Goal: Task Accomplishment & Management: Use online tool/utility

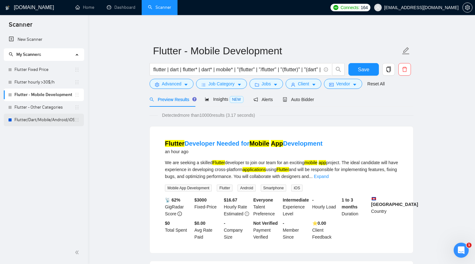
click at [51, 117] on link "Flutter/Dart/Mobile/Android/iOS/App for manual bidding" at bounding box center [44, 120] width 60 height 13
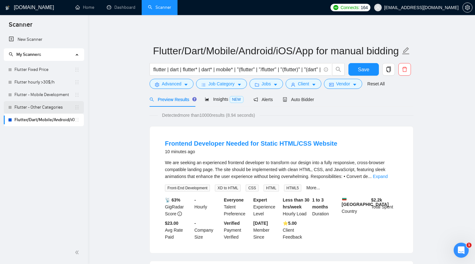
click at [47, 106] on link "Flutter - Other Categories" at bounding box center [44, 107] width 60 height 13
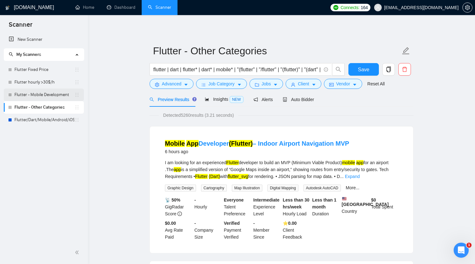
click at [45, 97] on link "Flutter - Mobile Development" at bounding box center [44, 95] width 60 height 13
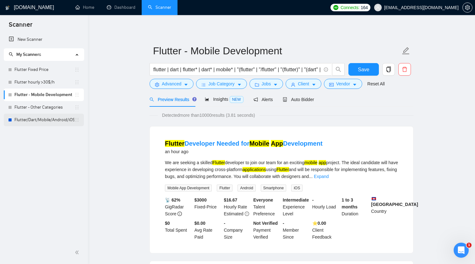
click at [53, 120] on link "Flutter/Dart/Mobile/Android/iOS/App for manual bidding" at bounding box center [44, 120] width 60 height 13
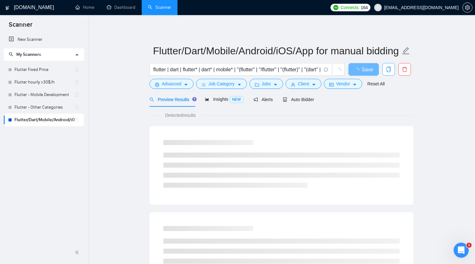
click at [389, 67] on icon "copy" at bounding box center [388, 70] width 4 height 6
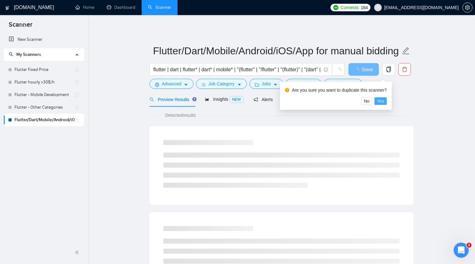
click at [383, 100] on span "Yes" at bounding box center [380, 101] width 7 height 7
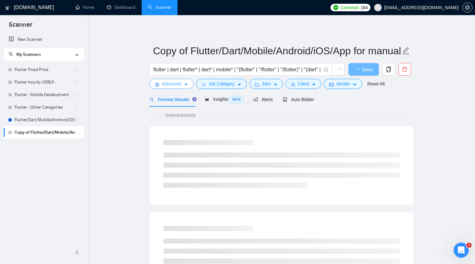
click at [188, 84] on icon "caret-down" at bounding box center [186, 85] width 4 height 4
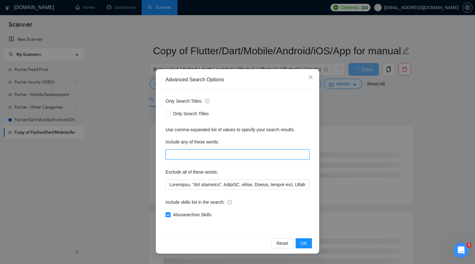
click at [215, 156] on input "text" at bounding box center [238, 155] width 144 height 10
type input "і"
type input "social"
click at [303, 241] on span "OK" at bounding box center [304, 243] width 6 height 7
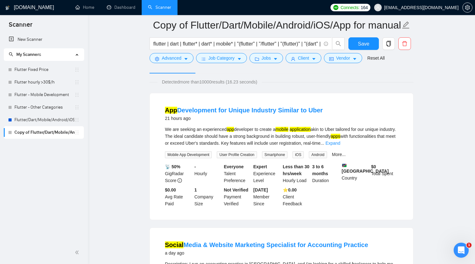
scroll to position [34, 0]
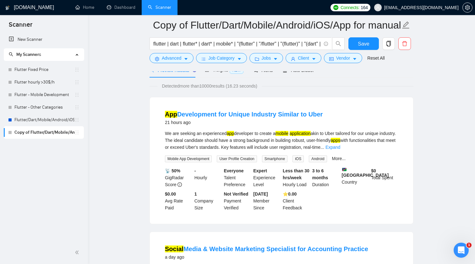
click at [394, 152] on div "We are seeking an experienced app developer to create a mobile application akin…" at bounding box center [281, 146] width 233 height 32
click at [340, 149] on link "Expand" at bounding box center [332, 147] width 15 height 5
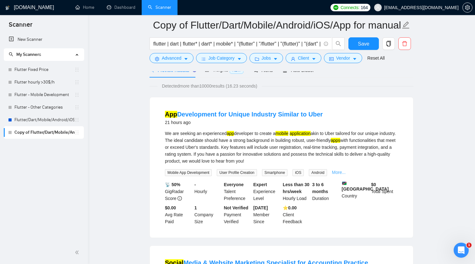
click at [343, 171] on link "More..." at bounding box center [339, 172] width 14 height 5
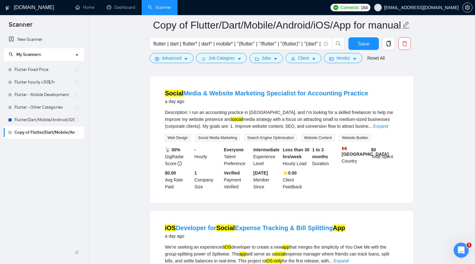
scroll to position [214, 0]
click at [388, 128] on link "Expand" at bounding box center [380, 125] width 15 height 5
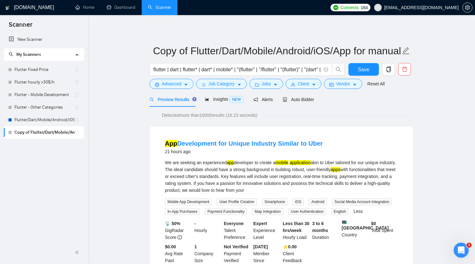
scroll to position [0, 0]
drag, startPoint x: 88, startPoint y: 128, endPoint x: 122, endPoint y: 131, distance: 34.3
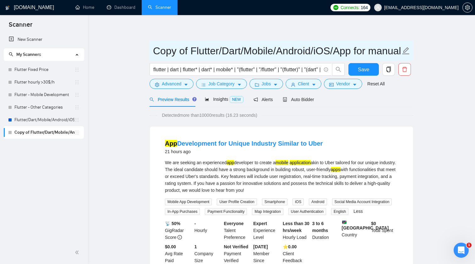
click at [185, 51] on input "Copy of Flutter/Dart/Mobile/Android/iOS/App for manual bidding" at bounding box center [276, 51] width 247 height 16
click at [187, 51] on input "Copy of Flutter/Dart/Mobile/Android/iOS/App for manual bidding" at bounding box center [276, 51] width 247 height 16
type input "Social - Flutter/Dart/Mobile/Android/iOS/App for manual bidding"
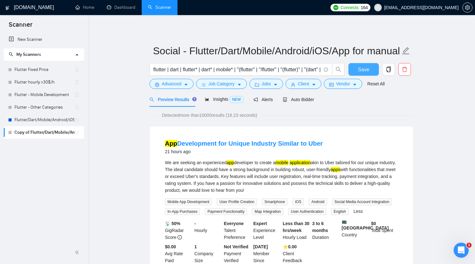
click at [361, 70] on span "Save" at bounding box center [363, 70] width 11 height 8
click at [389, 72] on icon "copy" at bounding box center [388, 70] width 4 height 6
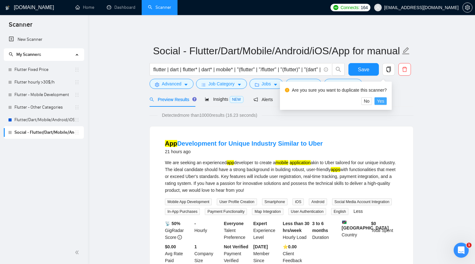
click at [384, 100] on span "Yes" at bounding box center [380, 101] width 7 height 7
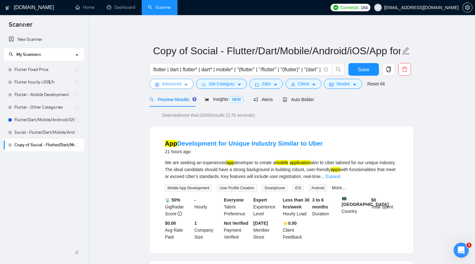
click at [181, 86] on span "Advanced" at bounding box center [171, 83] width 19 height 7
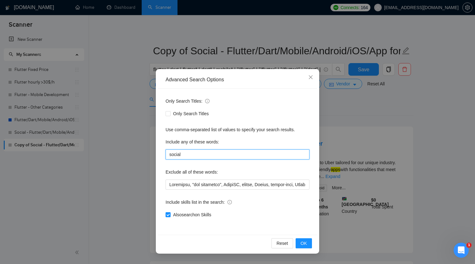
click at [199, 157] on input "social" at bounding box center [238, 155] width 144 height 10
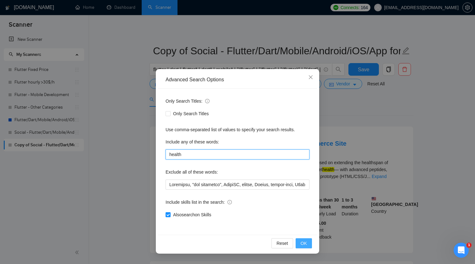
type input "health"
click at [307, 246] on button "OK" at bounding box center [304, 243] width 16 height 10
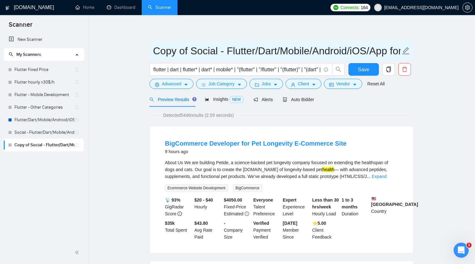
click at [216, 47] on input "Copy of Social - Flutter/Dart/Mobile/Android/iOS/App for manual bidding" at bounding box center [276, 51] width 247 height 16
type input "Health - Flutter/Dart/Mobile/Android/iOS/App for manual bidding"
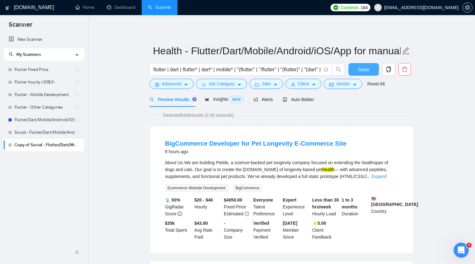
click at [366, 70] on span "Save" at bounding box center [363, 70] width 11 height 8
click at [391, 68] on icon "copy" at bounding box center [389, 70] width 6 height 6
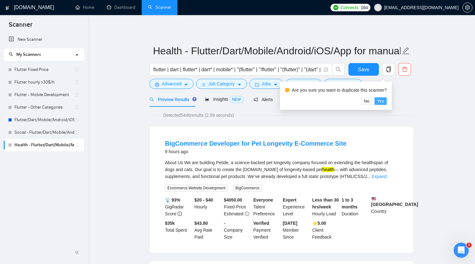
click at [383, 101] on span "Yes" at bounding box center [380, 101] width 7 height 7
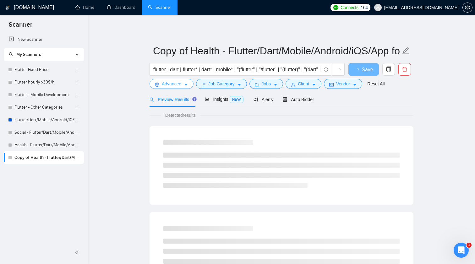
click at [185, 84] on icon "caret-down" at bounding box center [186, 85] width 4 height 4
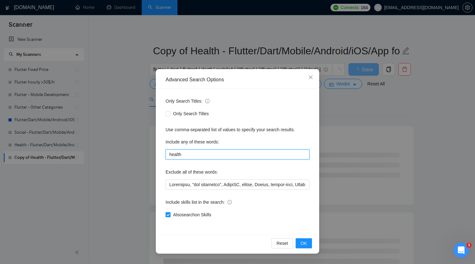
click at [201, 156] on input "health" at bounding box center [238, 155] width 144 height 10
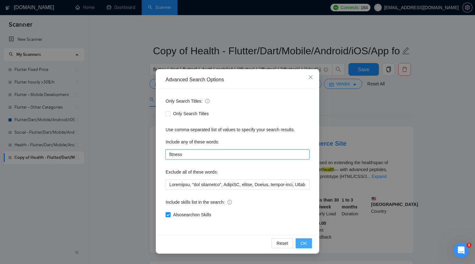
type input "fitness"
click at [309, 246] on button "OK" at bounding box center [304, 243] width 16 height 10
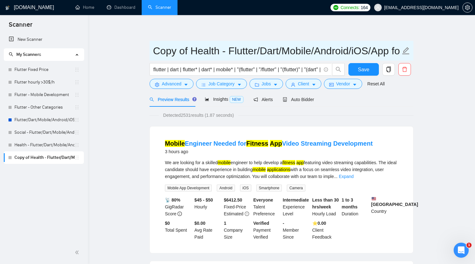
click at [216, 49] on input "Copy of Health - Flutter/Dart/Mobile/Android/iOS/App for manual bidding" at bounding box center [276, 51] width 247 height 16
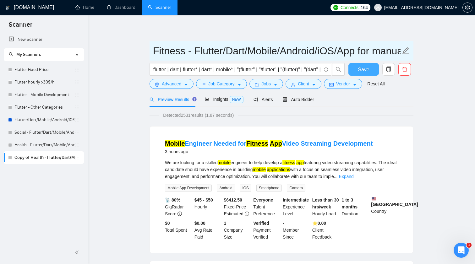
type input "Fitness - Flutter/Dart/Mobile/Android/iOS/App for manual bidding"
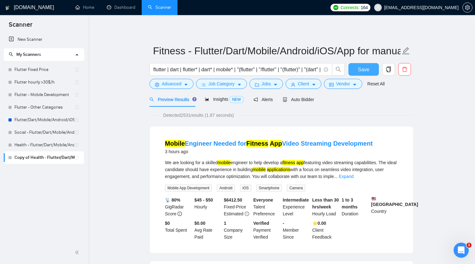
click at [370, 72] on button "Save" at bounding box center [363, 69] width 30 height 13
click at [390, 68] on icon "copy" at bounding box center [388, 70] width 4 height 6
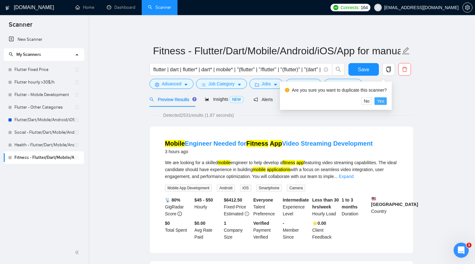
click at [383, 101] on span "Yes" at bounding box center [380, 101] width 7 height 7
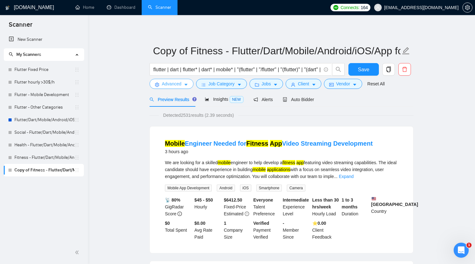
click at [187, 85] on icon "caret-down" at bounding box center [186, 85] width 4 height 4
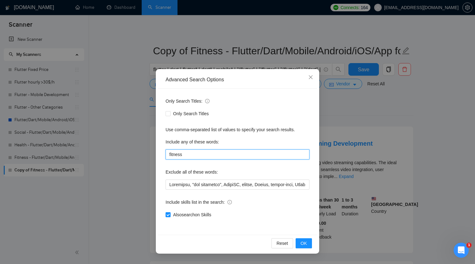
click at [205, 154] on input "fitness" at bounding box center [238, 155] width 144 height 10
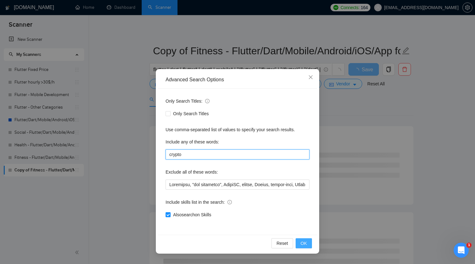
type input "crypto"
click at [304, 245] on span "OK" at bounding box center [304, 243] width 6 height 7
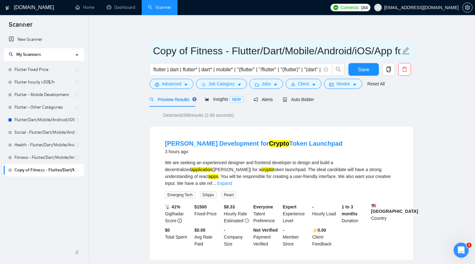
click at [221, 50] on input "Copy of Fitness - Flutter/Dart/Mobile/Android/iOS/App for manual bidding" at bounding box center [276, 51] width 247 height 16
type input "Crypto - Flutter/Dart/Mobile/Android/iOS/App for manual bidding"
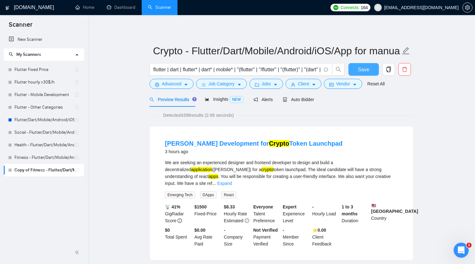
click at [368, 71] on span "Save" at bounding box center [363, 70] width 11 height 8
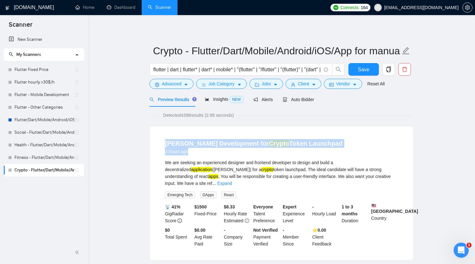
drag, startPoint x: 148, startPoint y: 124, endPoint x: 202, endPoint y: 153, distance: 61.7
click at [203, 153] on div "3 hours ago" at bounding box center [253, 152] width 177 height 8
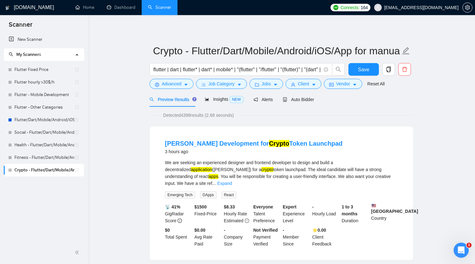
drag, startPoint x: 209, startPoint y: 153, endPoint x: 194, endPoint y: 149, distance: 15.3
click at [194, 149] on div "3 hours ago" at bounding box center [253, 152] width 177 height 8
click at [51, 92] on link "Flutter - Mobile Development" at bounding box center [44, 95] width 60 height 13
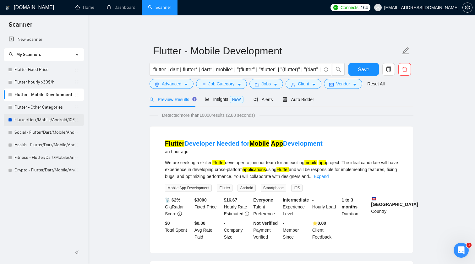
click at [41, 118] on link "Flutter/Dart/Mobile/Android/iOS/App for manual bidding" at bounding box center [44, 120] width 60 height 13
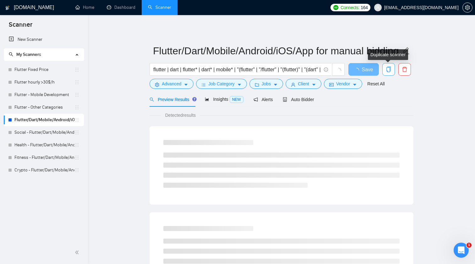
click at [387, 73] on button "button" at bounding box center [388, 69] width 13 height 13
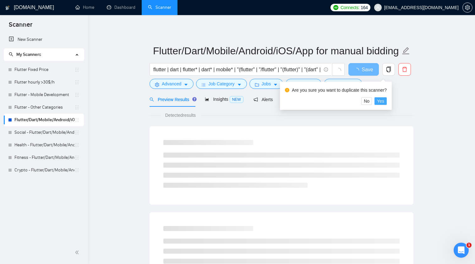
click at [384, 102] on span "Yes" at bounding box center [380, 101] width 7 height 7
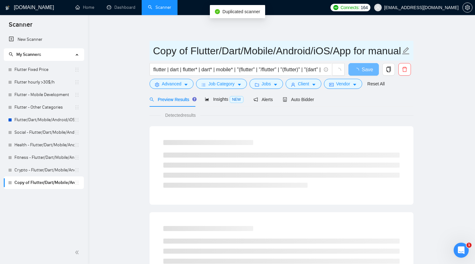
click at [189, 52] on input "Copy of Flutter/Dart/Mobile/Android/iOS/App for manual bidding" at bounding box center [276, 51] width 247 height 16
click at [187, 52] on input "Copy of Flutter/Dart/Mobile/Android/iOS/App for manual bidding" at bounding box center [276, 51] width 247 height 16
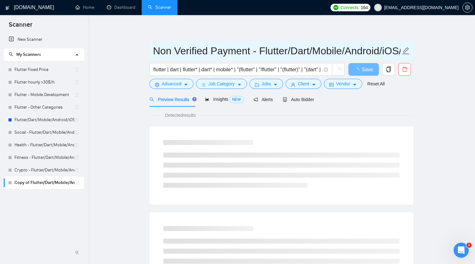
type input "Non Verified Payment - Flutter/Dart/Mobile/Android/iOS/App for manual bidding"
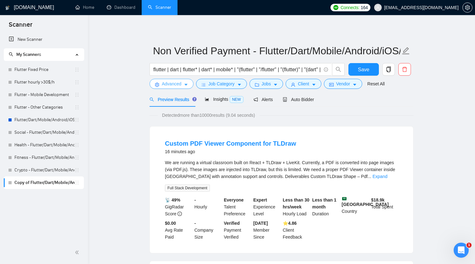
click at [176, 87] on span "Advanced" at bounding box center [171, 83] width 19 height 7
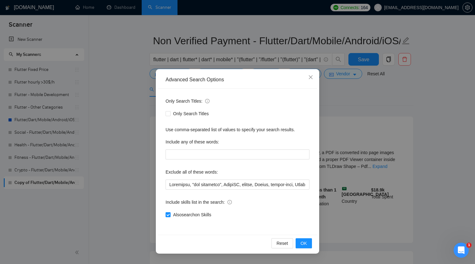
scroll to position [19, 0]
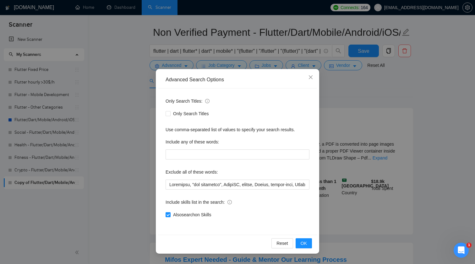
click at [435, 128] on div "Advanced Search Options Only Search Titles: Only Search Titles Use comma-separa…" at bounding box center [237, 132] width 475 height 264
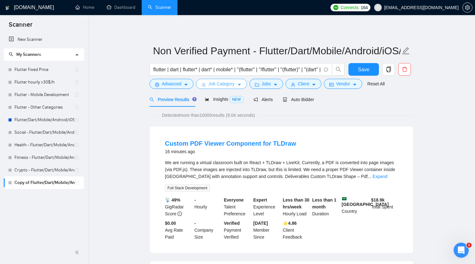
scroll to position [0, 0]
click at [229, 86] on span "Job Category" at bounding box center [221, 83] width 26 height 7
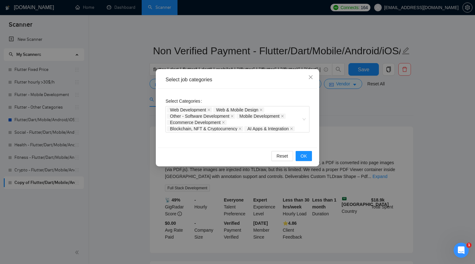
click at [373, 120] on div "Select job categories Select Categories Web Development Web & Mobile Design Oth…" at bounding box center [237, 132] width 475 height 264
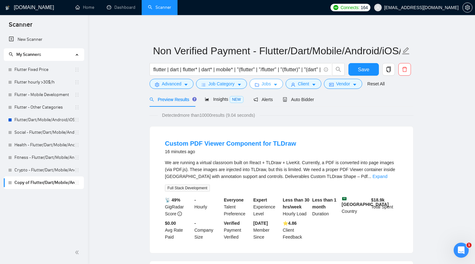
click at [271, 82] on span "Jobs" at bounding box center [266, 83] width 9 height 7
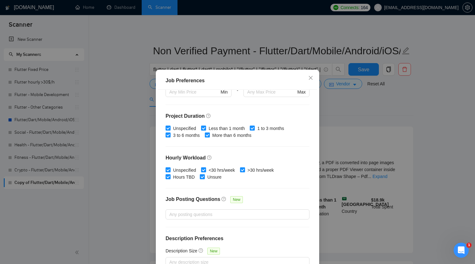
scroll to position [169, 0]
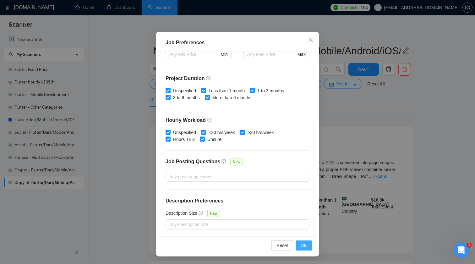
click at [303, 241] on button "OK" at bounding box center [304, 246] width 16 height 10
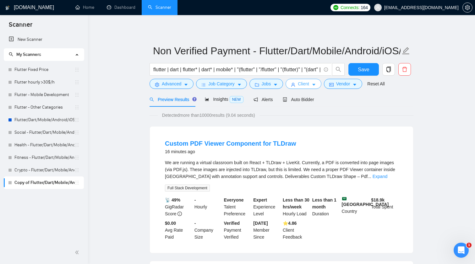
scroll to position [0, 0]
click at [305, 84] on span "Client" at bounding box center [303, 83] width 11 height 7
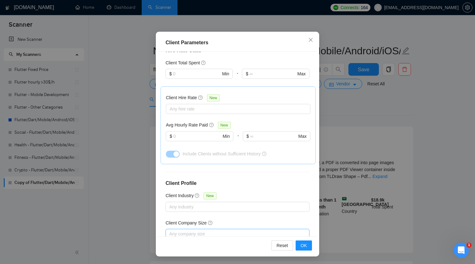
scroll to position [146, 0]
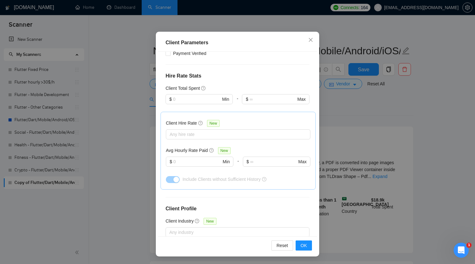
click at [384, 136] on div "Client Parameters Client Location Include Client Countries Select Exclude Clien…" at bounding box center [237, 132] width 475 height 264
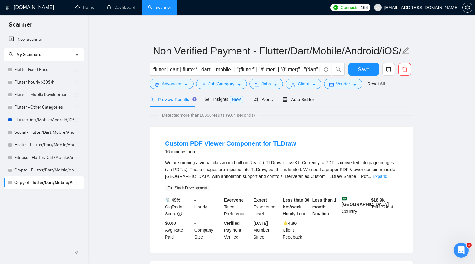
scroll to position [0, 0]
click at [350, 82] on span "Vendor" at bounding box center [343, 83] width 14 height 7
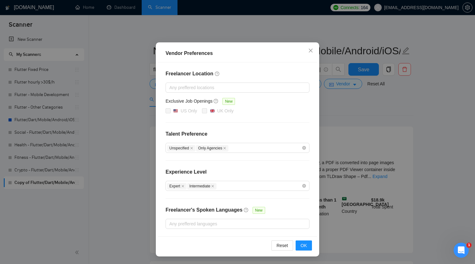
scroll to position [27, 0]
click at [400, 162] on div "Vendor Preferences Freelancer Location Any preffered locations Exclusive Job Op…" at bounding box center [237, 132] width 475 height 264
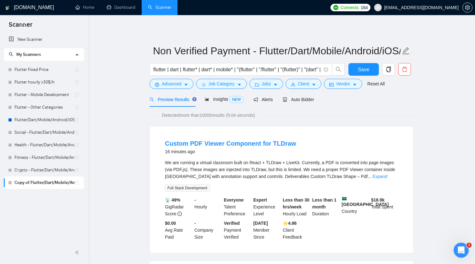
scroll to position [0, 0]
click at [316, 84] on icon "caret-down" at bounding box center [314, 85] width 4 height 4
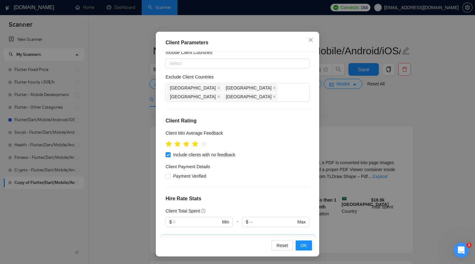
scroll to position [22, 0]
click at [196, 173] on span "Payment Verified" at bounding box center [190, 176] width 38 height 7
click at [170, 174] on input "Payment Verified" at bounding box center [168, 176] width 4 height 4
checkbox input "true"
click at [302, 245] on span "OK" at bounding box center [304, 245] width 6 height 7
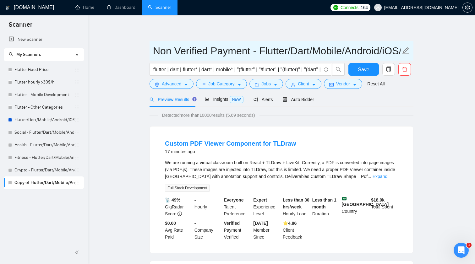
click at [177, 51] on input "Non Verified Payment - Flutter/Dart/Mobile/Android/iOS/App for manual bidding" at bounding box center [276, 51] width 247 height 16
click at [175, 51] on input "Non Verified Payment - Flutter/Dart/Mobile/Android/iOS/App for manual bidding" at bounding box center [276, 51] width 247 height 16
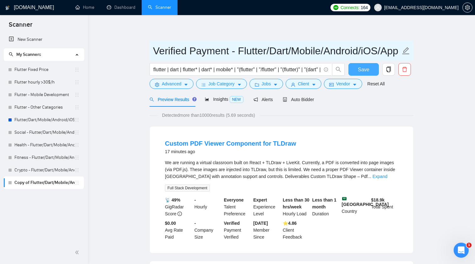
type input "Verified Payment - Flutter/Dart/Mobile/Android/iOS/App for manual bidding"
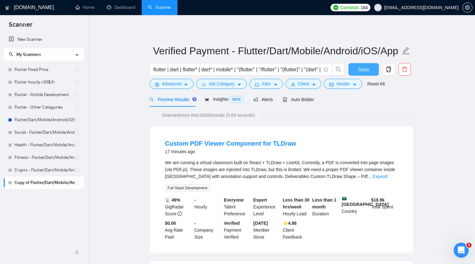
click at [369, 70] on button "Save" at bounding box center [363, 69] width 30 height 13
click at [46, 80] on link "Flutter hourly >30$/h" at bounding box center [44, 82] width 60 height 13
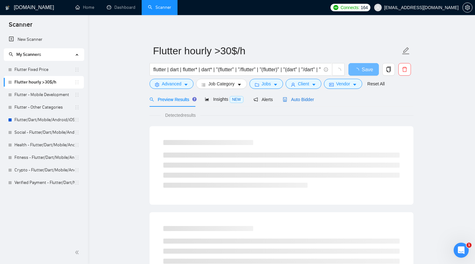
click at [305, 101] on span "Auto Bidder" at bounding box center [298, 99] width 31 height 5
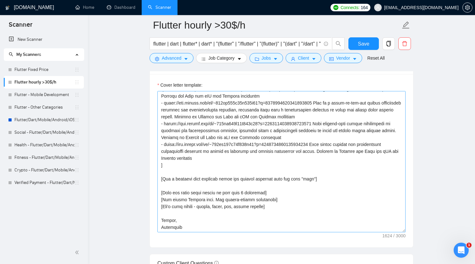
scroll to position [48, 0]
click at [266, 164] on textarea "Cover letter template:" at bounding box center [281, 161] width 248 height 141
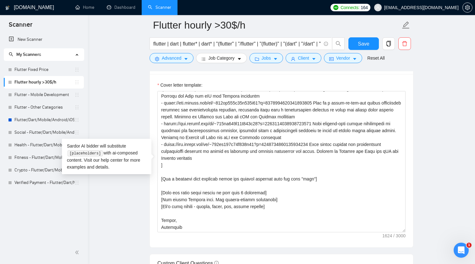
click at [113, 197] on main "Flutter hourly >30$/h flutter | dart | flutter* | dart* | "(flutter" | "/flutte…" at bounding box center [281, 261] width 367 height 1851
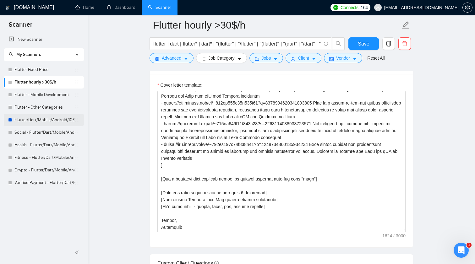
click at [42, 114] on link "Flutter/Dart/Mobile/Android/iOS/App for manual bidding" at bounding box center [44, 120] width 60 height 13
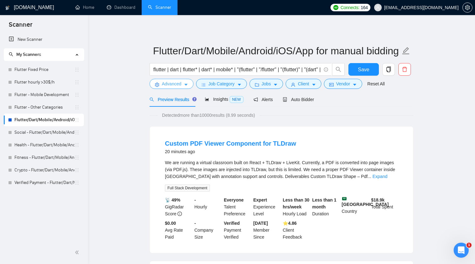
click at [184, 82] on button "Advanced" at bounding box center [172, 84] width 44 height 10
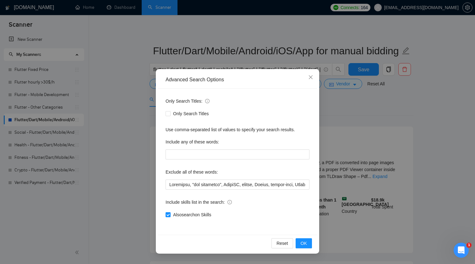
scroll to position [21, 0]
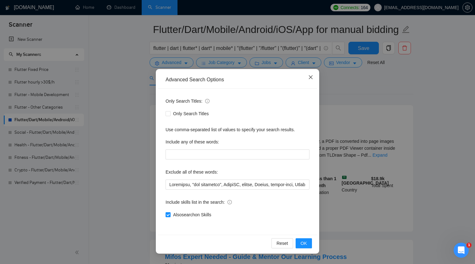
click at [315, 71] on span "Close" at bounding box center [310, 77] width 17 height 17
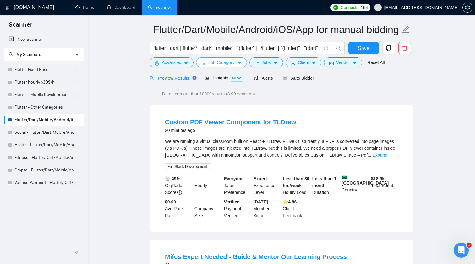
click at [231, 62] on span "Job Category" at bounding box center [221, 62] width 26 height 7
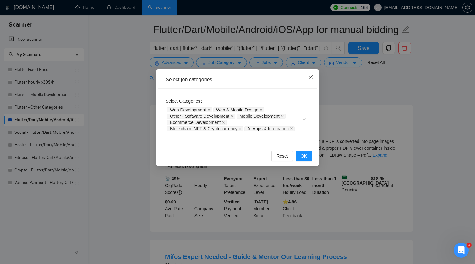
click at [310, 82] on span "Close" at bounding box center [310, 77] width 17 height 17
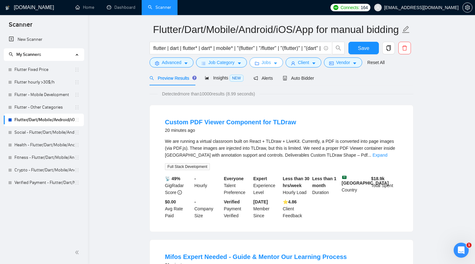
click at [270, 65] on span "Jobs" at bounding box center [266, 62] width 9 height 7
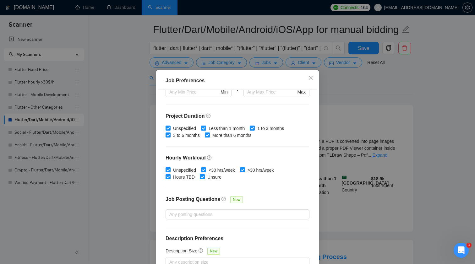
scroll to position [169, 0]
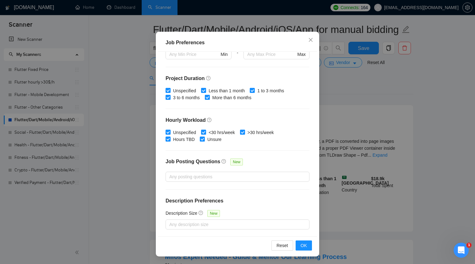
click at [378, 125] on div "Job Preferences Budget Project Type All Fixed Price Hourly Rate Fixed Price Bud…" at bounding box center [237, 132] width 475 height 264
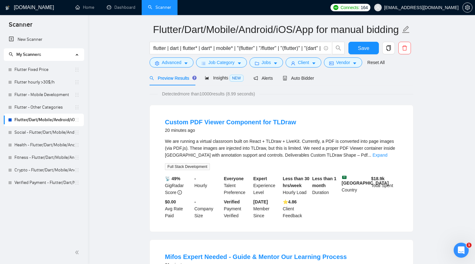
scroll to position [0, 0]
click at [304, 63] on span "Client" at bounding box center [303, 62] width 11 height 7
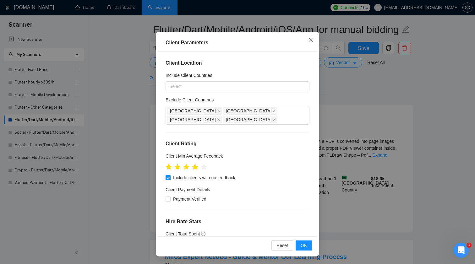
click at [316, 41] on span "Close" at bounding box center [310, 40] width 17 height 17
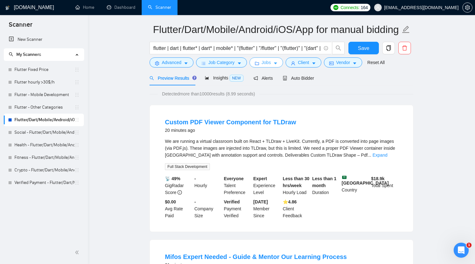
click at [261, 63] on button "Jobs" at bounding box center [266, 62] width 34 height 10
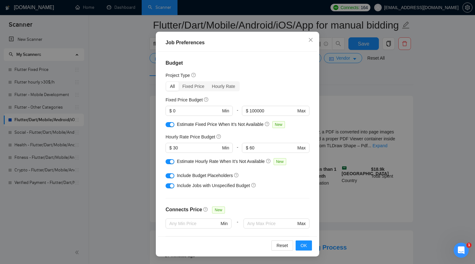
click at [377, 103] on div "Job Preferences Budget Project Type All Fixed Price Hourly Rate Fixed Price Bud…" at bounding box center [237, 132] width 475 height 264
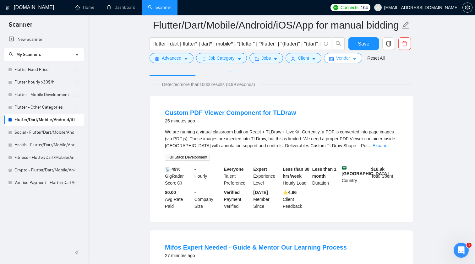
click at [347, 62] on span "Vendor" at bounding box center [343, 58] width 14 height 7
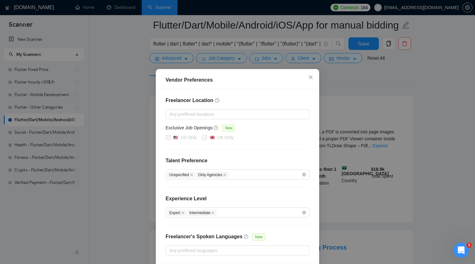
scroll to position [8, 0]
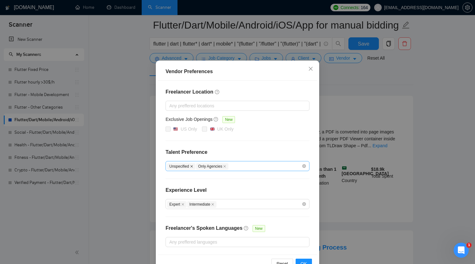
click at [192, 166] on icon "close" at bounding box center [191, 166] width 3 height 3
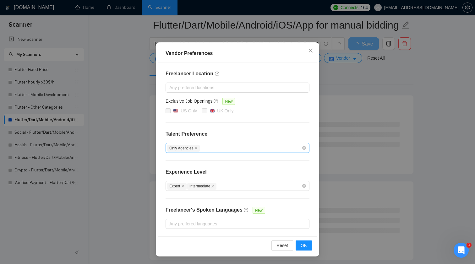
scroll to position [27, 0]
click at [307, 243] on button "OK" at bounding box center [304, 246] width 16 height 10
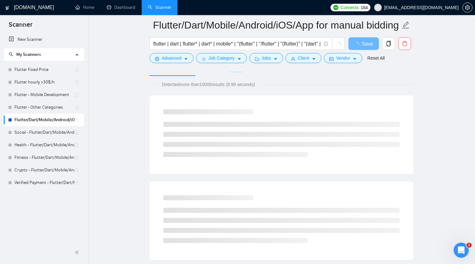
scroll to position [0, 0]
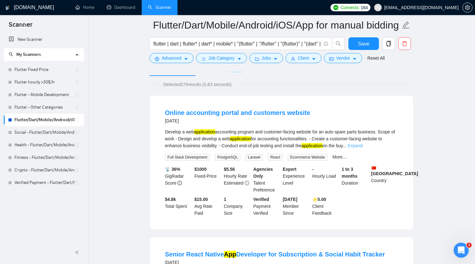
click at [362, 144] on link "Expand" at bounding box center [355, 145] width 15 height 5
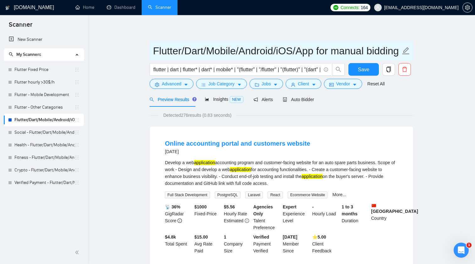
click at [156, 52] on input "Flutter/Dart/Mobile/Android/iOS/App for manual bidding" at bounding box center [276, 51] width 247 height 16
click at [153, 51] on input "Flutter/Dart/Mobile/Android/iOS/App for manual bidding" at bounding box center [276, 51] width 247 height 16
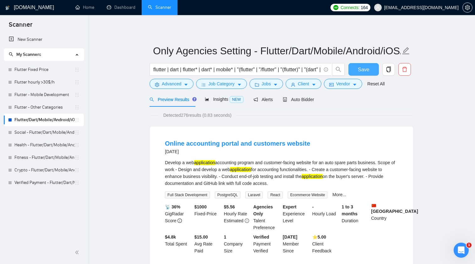
click at [363, 65] on button "Save" at bounding box center [363, 69] width 30 height 13
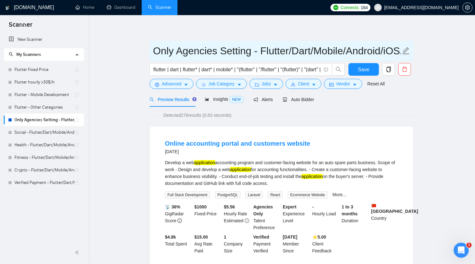
click at [258, 51] on input "Only Agencies Setting - Flutter/Dart/Mobile/Android/iOS/App for manual bidding" at bounding box center [276, 51] width 247 height 16
click at [263, 51] on input "Only Agencies Setting - Flutter/Dart/Mobile/Android/iOS/App for manual bidding" at bounding box center [276, 51] width 247 height 16
type input "Flutter/Dart/Mobile/Android/iOS/App for manual bidding"
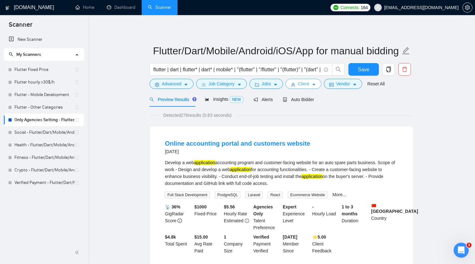
click at [305, 84] on span "Client" at bounding box center [303, 83] width 11 height 7
click at [350, 80] on span "Vendor" at bounding box center [343, 83] width 14 height 7
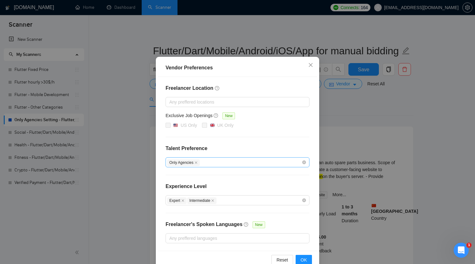
scroll to position [14, 0]
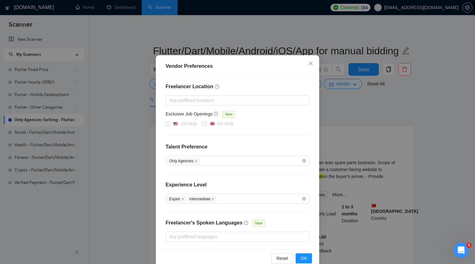
click at [226, 161] on div "Only Agencies" at bounding box center [234, 161] width 134 height 8
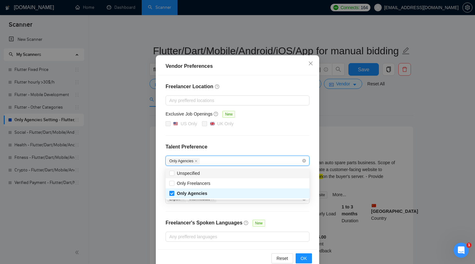
click at [204, 173] on div "Unspecified" at bounding box center [237, 173] width 136 height 7
checkbox input "true"
click at [304, 259] on span "OK" at bounding box center [304, 258] width 6 height 7
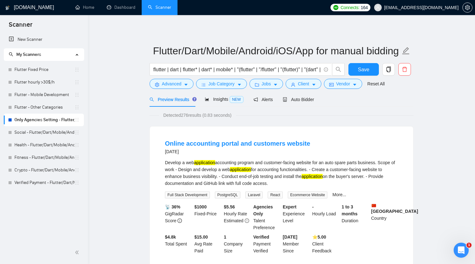
scroll to position [0, 0]
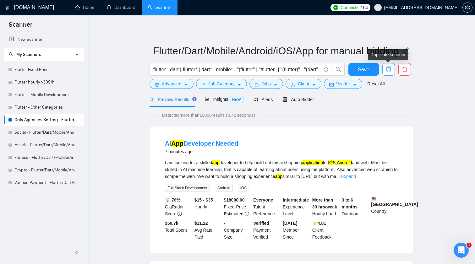
click at [389, 69] on icon "copy" at bounding box center [389, 70] width 6 height 6
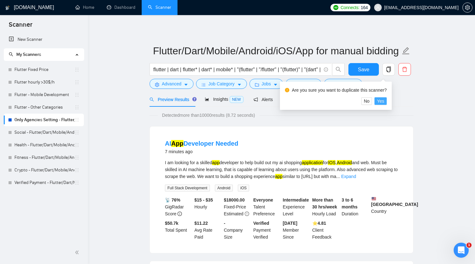
click at [384, 105] on span "Yes" at bounding box center [380, 101] width 7 height 7
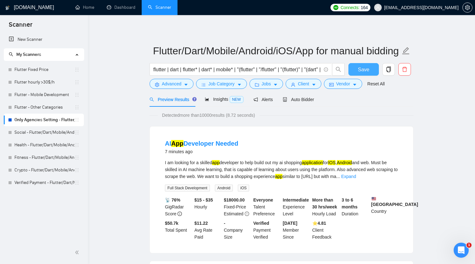
click at [362, 67] on span "Save" at bounding box center [363, 70] width 11 height 8
click at [390, 70] on icon "copy" at bounding box center [388, 70] width 4 height 6
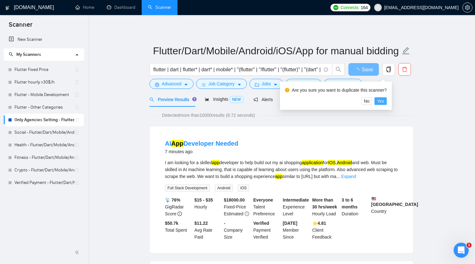
click at [387, 102] on button "Yes" at bounding box center [380, 101] width 12 height 8
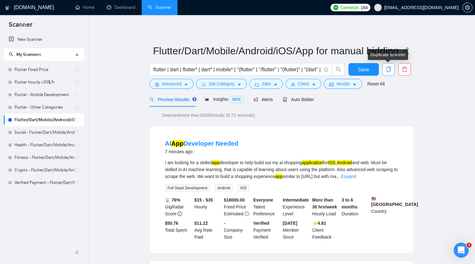
click at [386, 70] on icon "copy" at bounding box center [389, 70] width 6 height 6
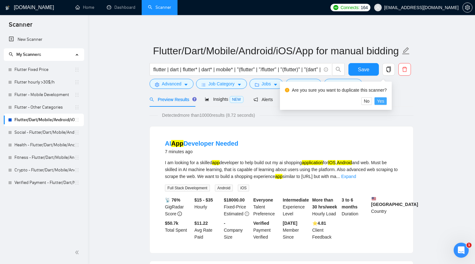
click at [382, 101] on span "Yes" at bounding box center [380, 101] width 7 height 7
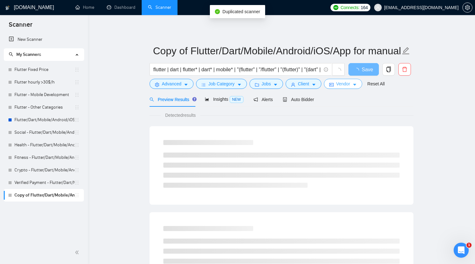
click at [349, 85] on span "Vendor" at bounding box center [343, 83] width 14 height 7
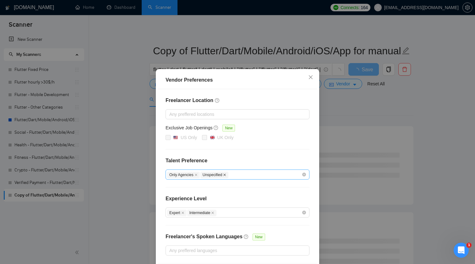
click at [226, 175] on icon "close" at bounding box center [224, 174] width 3 height 3
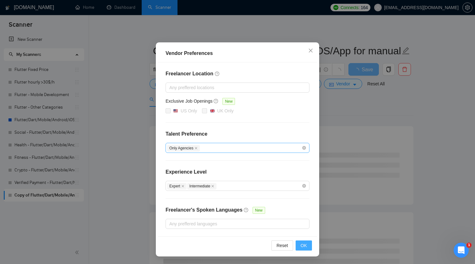
scroll to position [27, 0]
click at [305, 247] on span "OK" at bounding box center [304, 245] width 6 height 7
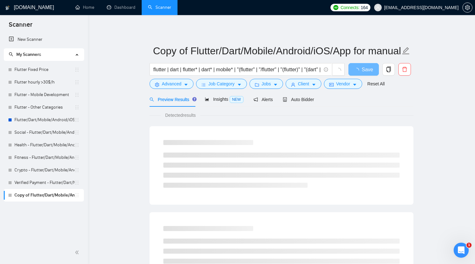
scroll to position [0, 0]
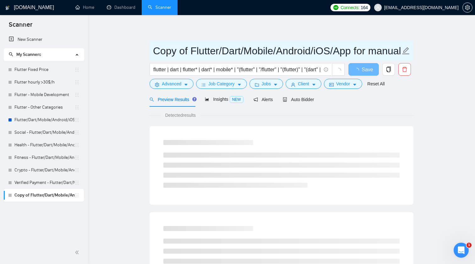
click at [197, 49] on input "Copy of Flutter/Dart/Mobile/Android/iOS/App for manual bidding" at bounding box center [276, 51] width 247 height 16
click at [184, 50] on input "Copy of Flutter/Dart/Mobile/Android/iOS/App for manual bidding" at bounding box center [276, 51] width 247 height 16
click at [189, 50] on input "Copy of Flutter/Dart/Mobile/Android/iOS/App for manual bidding" at bounding box center [276, 51] width 247 height 16
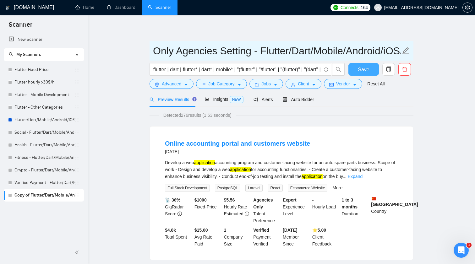
type input "Only Agencies Setting - Flutter/Dart/Mobile/Android/iOS/App for manual bidding"
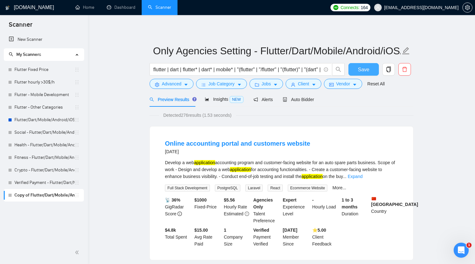
click at [373, 69] on button "Save" at bounding box center [363, 69] width 30 height 13
click at [46, 119] on link "Flutter/Dart/Mobile/Android/iOS/App for manual bidding" at bounding box center [44, 120] width 60 height 13
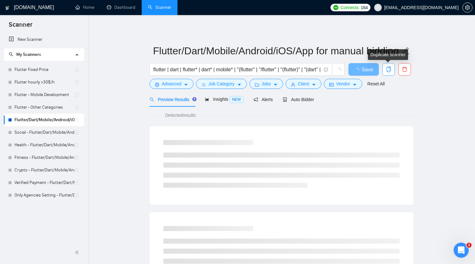
click at [390, 66] on button "button" at bounding box center [388, 69] width 13 height 13
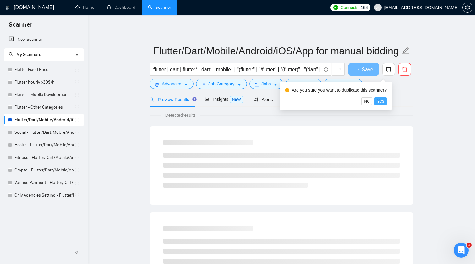
click at [384, 103] on span "Yes" at bounding box center [380, 101] width 7 height 7
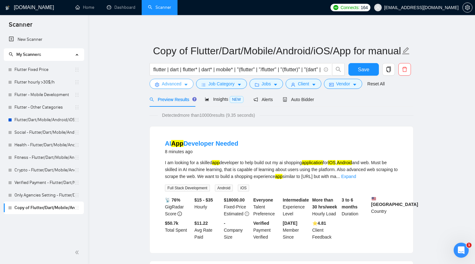
click at [176, 84] on span "Advanced" at bounding box center [171, 83] width 19 height 7
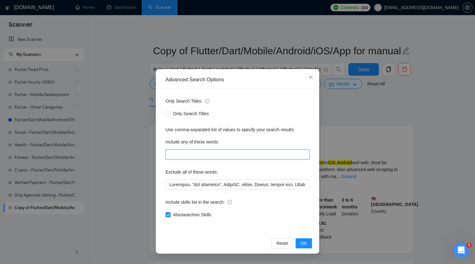
click at [186, 152] on input "text" at bounding box center [238, 155] width 144 height 10
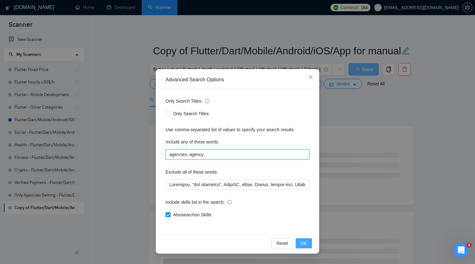
type input "agencies, agency"
click at [302, 242] on span "OK" at bounding box center [304, 243] width 6 height 7
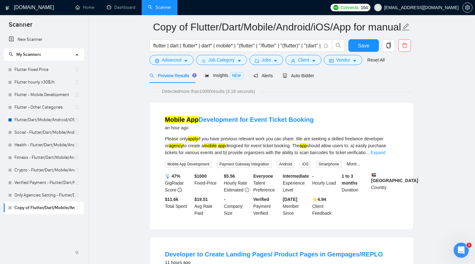
scroll to position [29, 0]
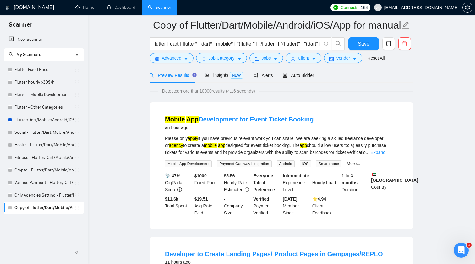
click at [391, 149] on div "Please only apply if you have previous relevant work you can share. We are seek…" at bounding box center [281, 145] width 233 height 21
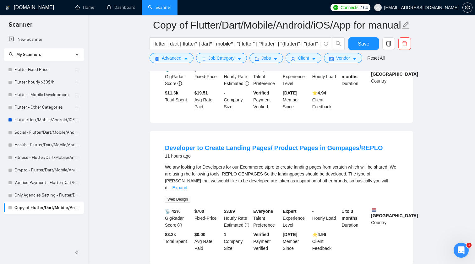
scroll to position [153, 0]
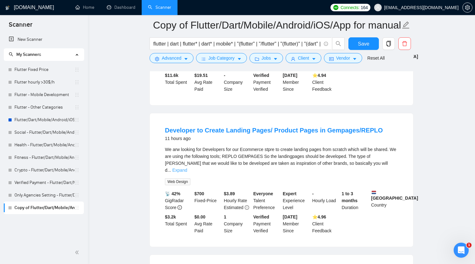
click at [187, 170] on link "Expand" at bounding box center [179, 170] width 15 height 5
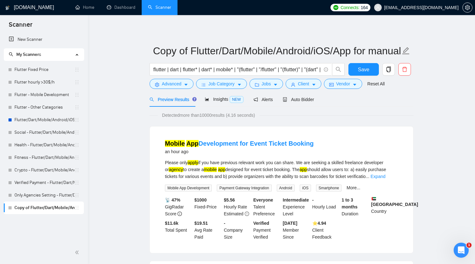
scroll to position [0, 0]
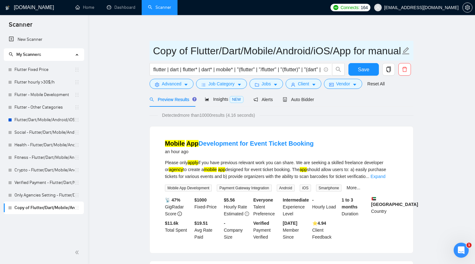
click at [201, 49] on input "Copy of Flutter/Dart/Mobile/Android/iOS/App for manual bidding" at bounding box center [276, 51] width 247 height 16
click at [190, 49] on input "Copy of Flutter/Dart/Mobile/Android/iOS/App for manual bidding" at bounding box center [276, 51] width 247 height 16
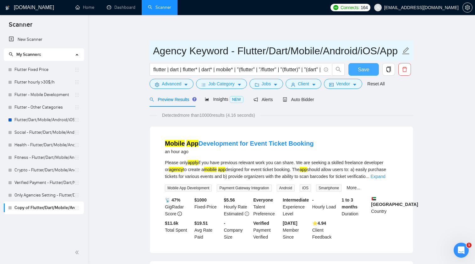
type input "Agency Keyword - Flutter/Dart/Mobile/Android/iOS/App for manual bidding"
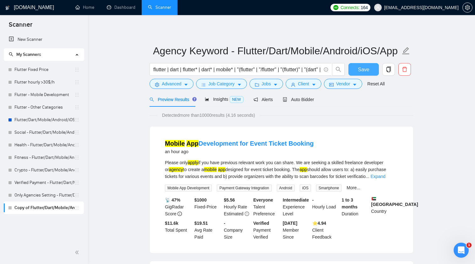
click at [366, 72] on span "Save" at bounding box center [363, 70] width 11 height 8
click at [44, 116] on link "Flutter/Dart/Mobile/Android/iOS/App for manual bidding" at bounding box center [44, 120] width 60 height 13
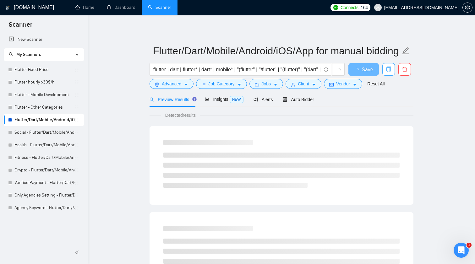
click at [389, 67] on icon "copy" at bounding box center [388, 70] width 4 height 6
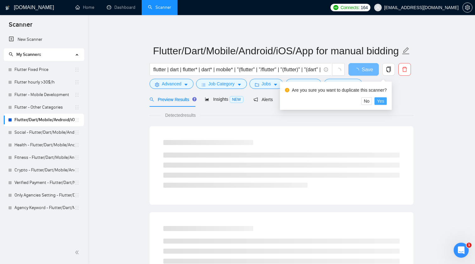
click at [384, 103] on span "Yes" at bounding box center [380, 101] width 7 height 7
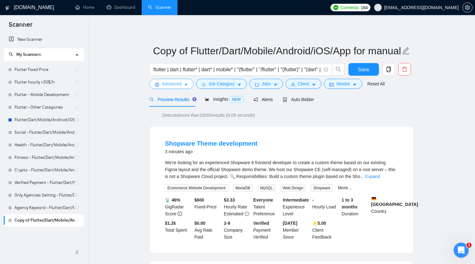
click at [181, 84] on span "Advanced" at bounding box center [171, 83] width 19 height 7
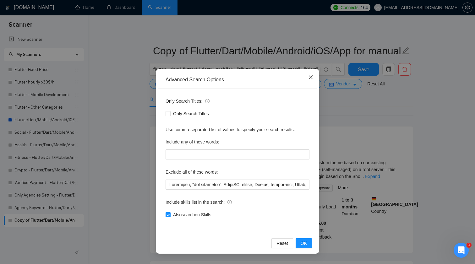
click at [310, 81] on span "Close" at bounding box center [310, 77] width 17 height 17
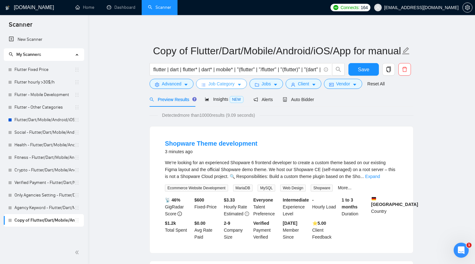
click at [216, 83] on span "Job Category" at bounding box center [221, 83] width 26 height 7
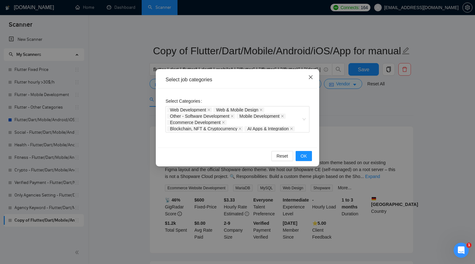
click at [313, 79] on icon "close" at bounding box center [310, 77] width 5 height 5
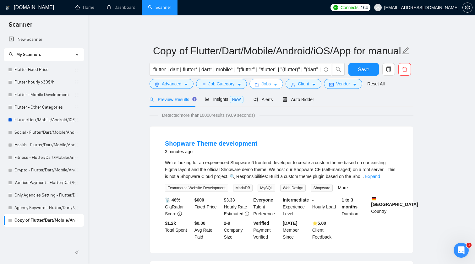
click at [274, 84] on button "Jobs" at bounding box center [266, 84] width 34 height 10
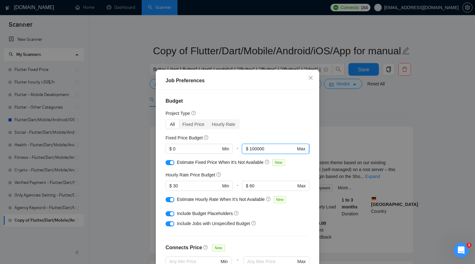
click at [282, 149] on input "100000" at bounding box center [272, 148] width 46 height 7
type input "1"
type input "3000"
click at [171, 164] on div "button" at bounding box center [172, 163] width 4 height 4
click at [194, 184] on input "30" at bounding box center [196, 185] width 47 height 7
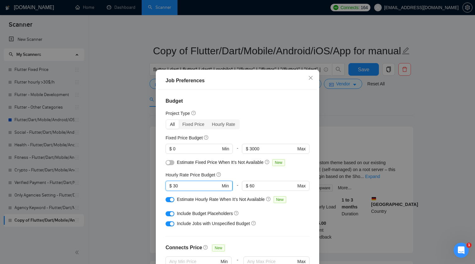
click at [194, 184] on input "30" at bounding box center [196, 185] width 47 height 7
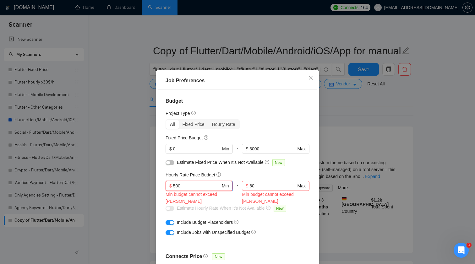
type input "500"
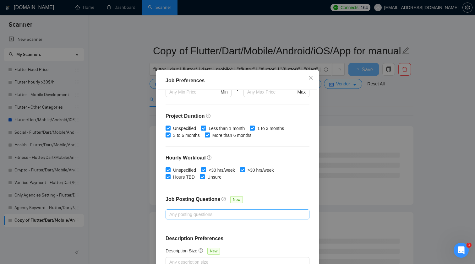
scroll to position [169, 0]
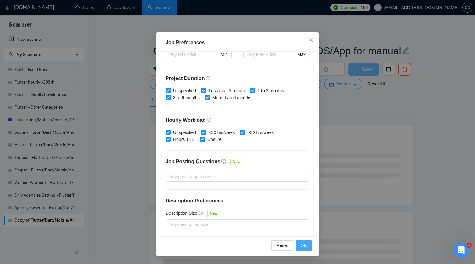
type input "1000"
click at [308, 246] on button "OK" at bounding box center [304, 246] width 16 height 10
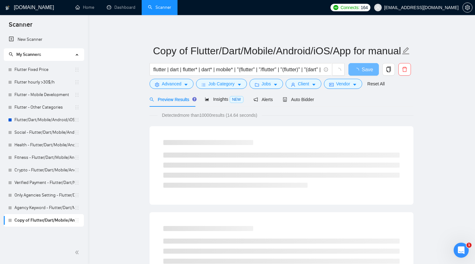
scroll to position [0, 0]
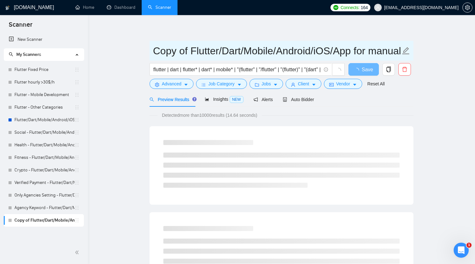
click at [187, 50] on input "Copy of Flutter/Dart/Mobile/Android/iOS/App for manual bidding" at bounding box center [276, 51] width 247 height 16
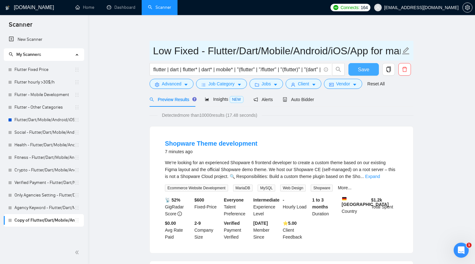
type input "Low Fixed - Flutter/Dart/Mobile/Android/iOS/App for manual bidding"
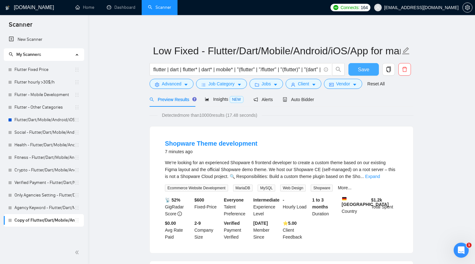
click at [368, 72] on span "Save" at bounding box center [363, 70] width 11 height 8
click at [390, 68] on icon "copy" at bounding box center [388, 70] width 4 height 6
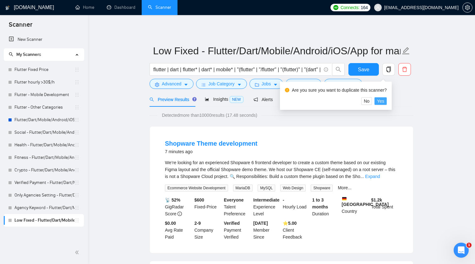
click at [384, 101] on span "Yes" at bounding box center [380, 101] width 7 height 7
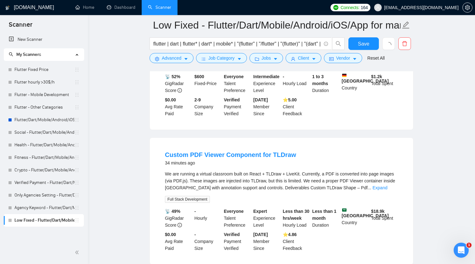
scroll to position [149, 0]
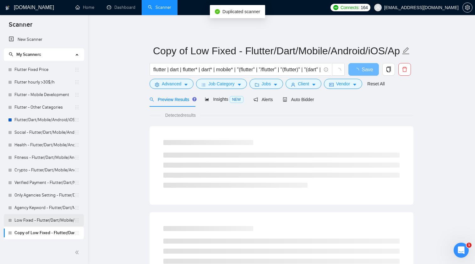
click at [42, 219] on link "Low Fixed - Flutter/Dart/Mobile/Android/iOS/App for manual bidding" at bounding box center [44, 220] width 60 height 13
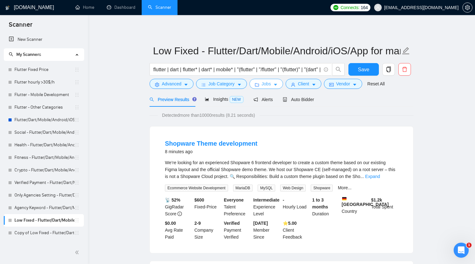
click at [278, 87] on icon "caret-down" at bounding box center [275, 85] width 4 height 4
click at [316, 87] on icon "caret-down" at bounding box center [314, 85] width 4 height 4
click at [279, 89] on button "Jobs" at bounding box center [266, 84] width 34 height 10
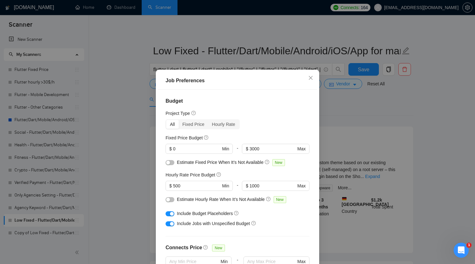
click at [192, 143] on div "Fixed Price Budget $ 0 Min - $ 3000 Max" at bounding box center [238, 146] width 144 height 24
click at [192, 145] on span "$ 0 Min" at bounding box center [199, 149] width 67 height 10
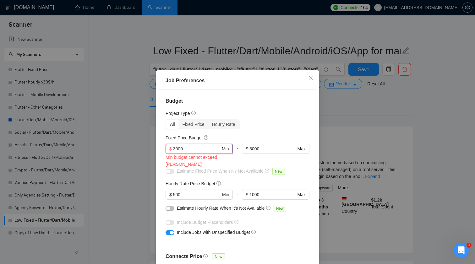
type input "3000"
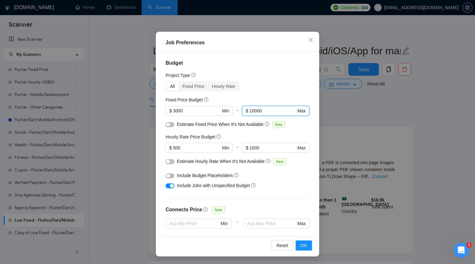
type input "10000"
click at [172, 188] on div "button" at bounding box center [172, 186] width 4 height 4
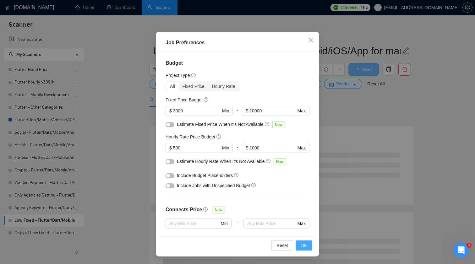
click at [307, 245] on button "OK" at bounding box center [304, 246] width 16 height 10
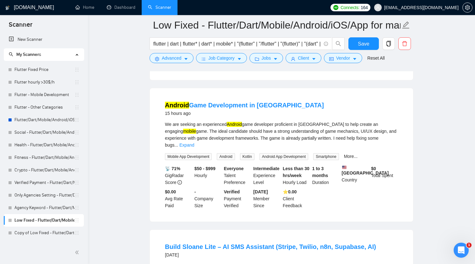
scroll to position [584, 0]
click at [308, 59] on span "Client" at bounding box center [303, 58] width 11 height 7
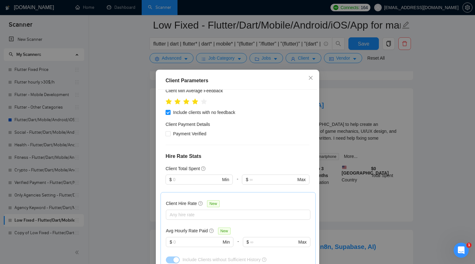
scroll to position [117, 0]
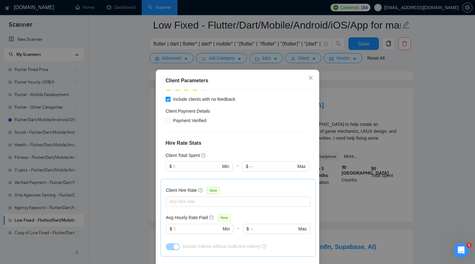
click at [392, 95] on div "Client Parameters Client Location Include Client Countries Select Exclude Clien…" at bounding box center [237, 132] width 475 height 264
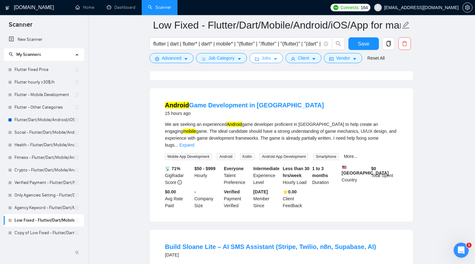
click at [277, 59] on icon "caret-down" at bounding box center [275, 59] width 4 height 4
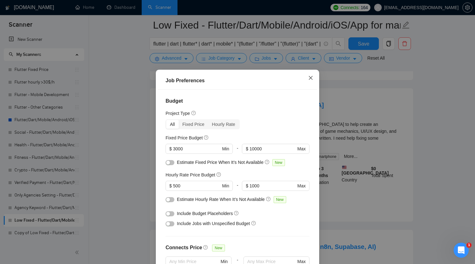
click at [310, 77] on icon "close" at bounding box center [310, 77] width 5 height 5
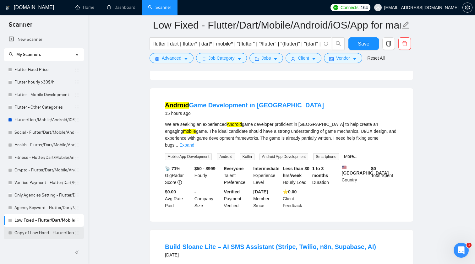
click at [47, 232] on link "Copy of Low Fixed - Flutter/Dart/Mobile/Android/iOS/App for manual bidding" at bounding box center [44, 233] width 60 height 13
click at [182, 61] on button "Advanced" at bounding box center [172, 58] width 44 height 10
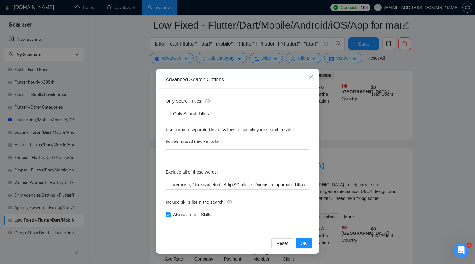
scroll to position [507, 0]
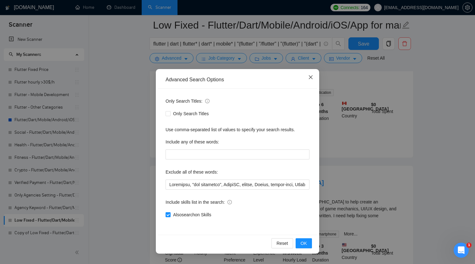
click at [310, 80] on span "Close" at bounding box center [310, 77] width 17 height 17
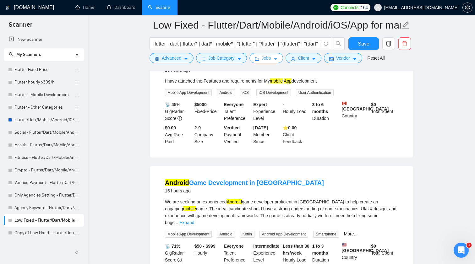
click at [273, 59] on button "Jobs" at bounding box center [266, 58] width 34 height 10
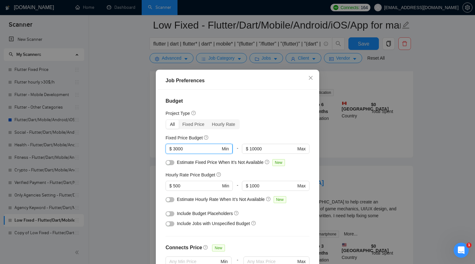
click at [205, 148] on input "3000" at bounding box center [196, 148] width 47 height 7
type input "0"
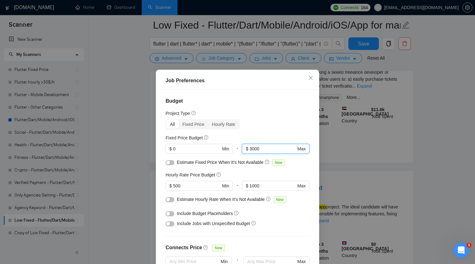
type input "3000"
click at [169, 212] on div "button" at bounding box center [168, 214] width 4 height 4
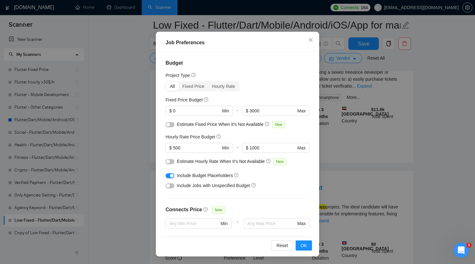
scroll to position [0, 0]
click at [197, 149] on input "500" at bounding box center [196, 147] width 47 height 7
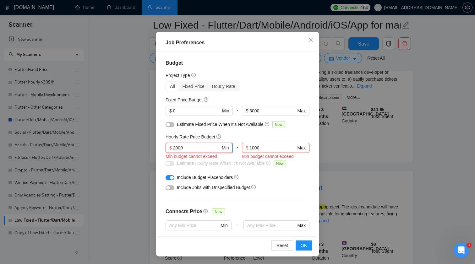
type input "2000"
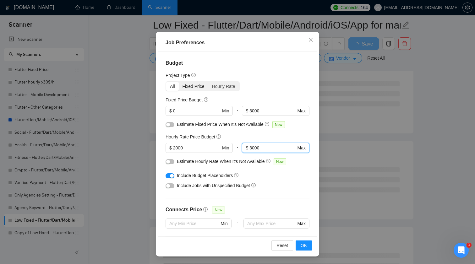
type input "3000"
click at [193, 86] on div "Fixed Price" at bounding box center [194, 86] width 30 height 9
click at [179, 82] on input "Fixed Price" at bounding box center [179, 82] width 0 height 0
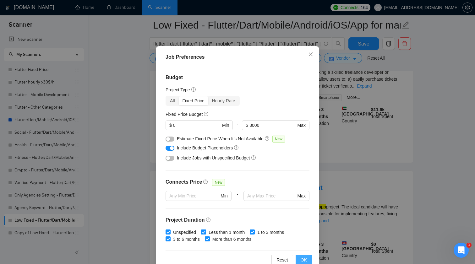
click at [308, 261] on button "OK" at bounding box center [304, 260] width 16 height 10
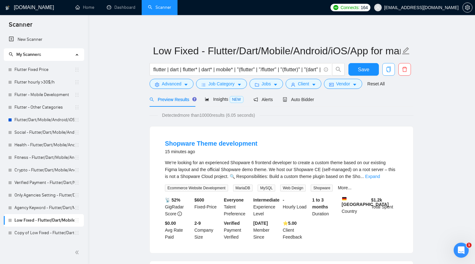
click at [387, 65] on button "button" at bounding box center [388, 69] width 13 height 13
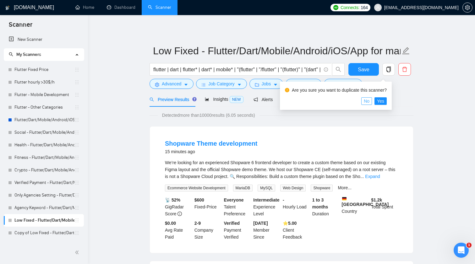
click at [369, 103] on span "No" at bounding box center [367, 101] width 6 height 7
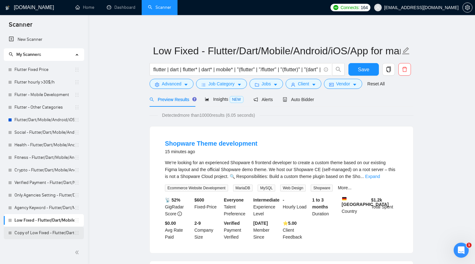
click at [66, 233] on link "Copy of Low Fixed - Flutter/Dart/Mobile/Android/iOS/App for manual bidding" at bounding box center [44, 233] width 60 height 13
click at [362, 76] on div "Save" at bounding box center [363, 71] width 33 height 16
click at [365, 73] on span "Save" at bounding box center [363, 70] width 11 height 8
click at [51, 234] on link "Copy of Low Fixed - Flutter/Dart/Mobile/Android/iOS/App for manual bidding" at bounding box center [44, 233] width 60 height 13
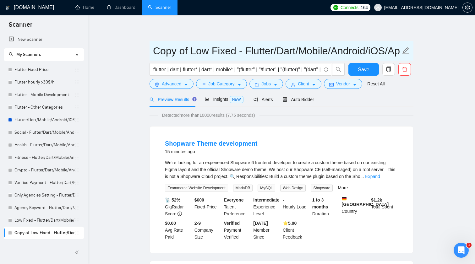
click at [207, 50] on input "Copy of Low Fixed - Flutter/Dart/Mobile/Android/iOS/App for manual bidding" at bounding box center [276, 51] width 247 height 16
type input "Medium Fixed - Flutter/Dart/Mobile/Android/iOS/App for manual bidding"
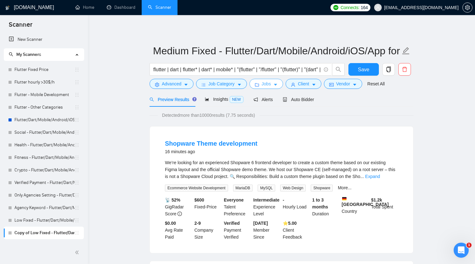
click at [267, 83] on span "Jobs" at bounding box center [266, 83] width 9 height 7
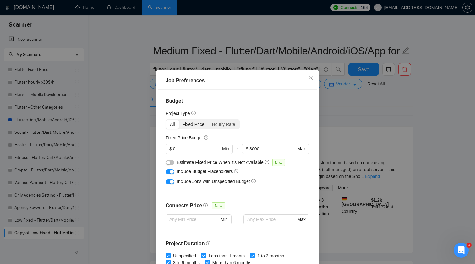
click at [198, 125] on div "Fixed Price" at bounding box center [194, 124] width 30 height 9
click at [179, 120] on input "Fixed Price" at bounding box center [179, 120] width 0 height 0
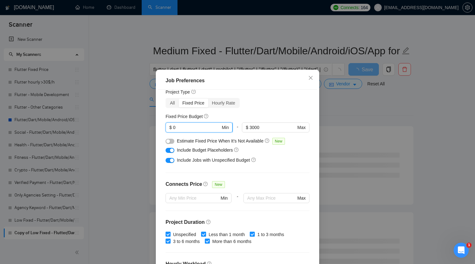
click at [190, 127] on input "0" at bounding box center [196, 127] width 47 height 7
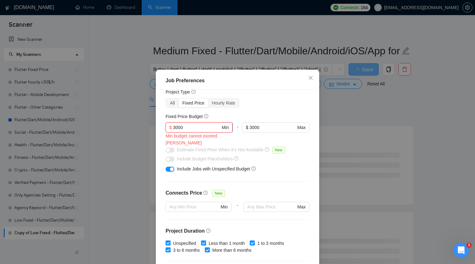
type input "3000"
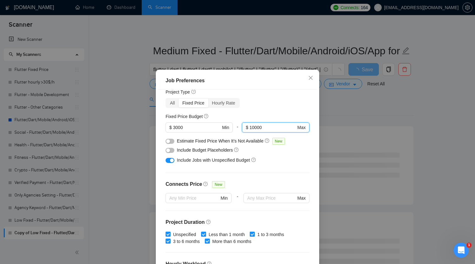
type input "10000"
click at [171, 159] on div "button" at bounding box center [172, 161] width 4 height 4
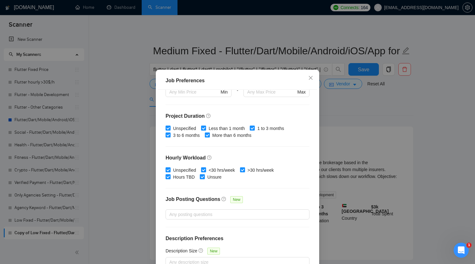
scroll to position [127, 0]
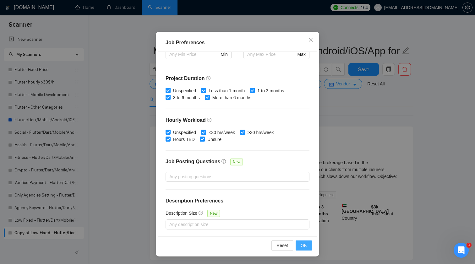
click at [307, 244] on span "OK" at bounding box center [304, 245] width 6 height 7
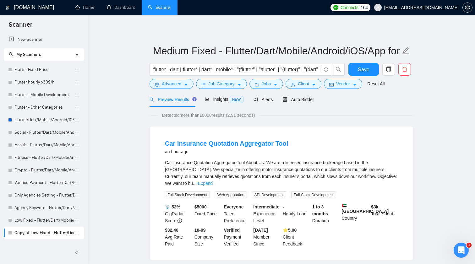
scroll to position [0, 0]
click at [365, 75] on button "Save" at bounding box center [363, 69] width 30 height 13
click at [275, 87] on button "Jobs" at bounding box center [266, 84] width 34 height 10
click at [33, 221] on link "Low Fixed - Flutter/Dart/Mobile/Android/iOS/App for manual bidding" at bounding box center [44, 220] width 60 height 13
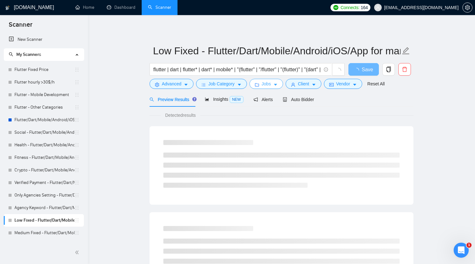
click at [275, 83] on button "Jobs" at bounding box center [266, 84] width 34 height 10
click at [37, 234] on link "Medium Fixed - Flutter/Dart/Mobile/Android/iOS/App for manual bidding" at bounding box center [44, 233] width 60 height 13
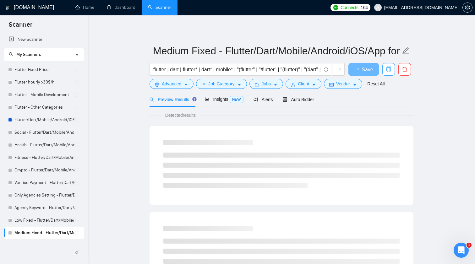
click at [389, 71] on icon "copy" at bounding box center [389, 70] width 6 height 6
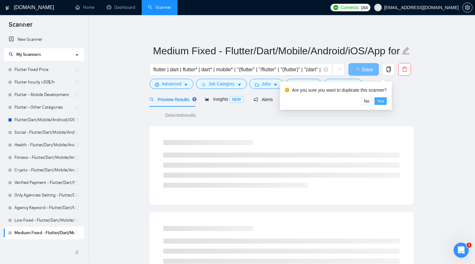
click at [384, 104] on span "Yes" at bounding box center [380, 101] width 7 height 7
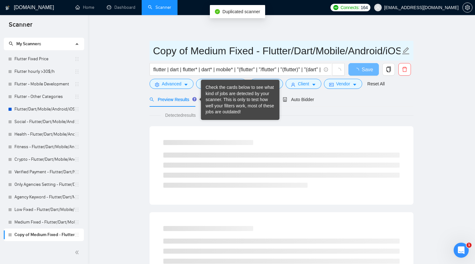
scroll to position [11, 0]
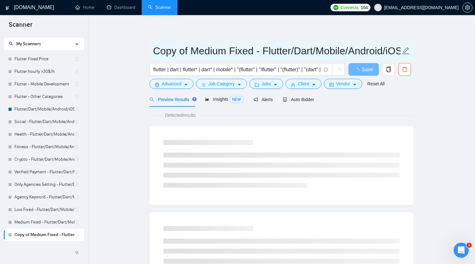
click at [225, 48] on input "Copy of Medium Fixed - Flutter/Dart/Mobile/Android/iOS/App for manual bidding" at bounding box center [276, 51] width 247 height 16
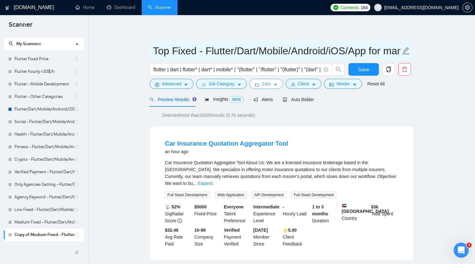
type input "Top Fixed - Flutter/Dart/Mobile/Android/iOS/App for manual bidding"
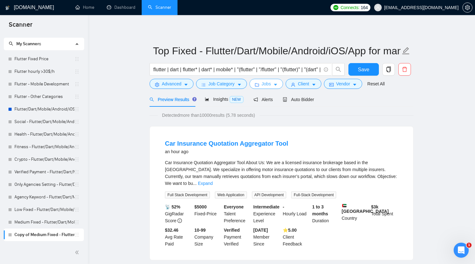
click at [278, 85] on icon "caret-down" at bounding box center [275, 85] width 4 height 4
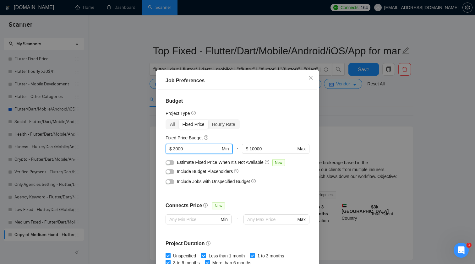
click at [199, 149] on input "3000" at bounding box center [196, 148] width 47 height 7
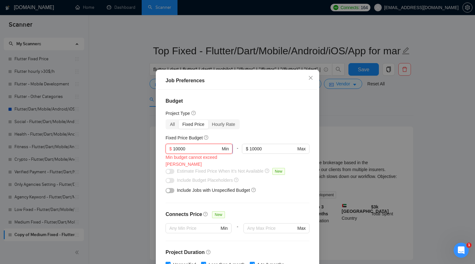
type input "10000"
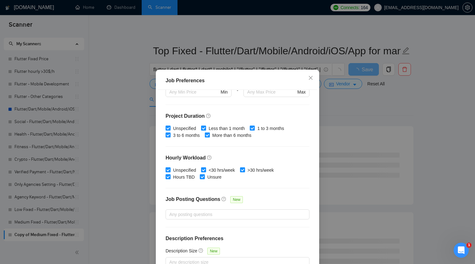
scroll to position [127, 0]
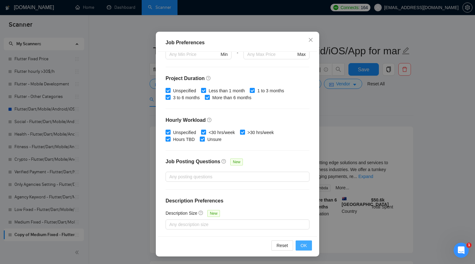
type input "1000000000"
click at [305, 246] on span "OK" at bounding box center [304, 245] width 6 height 7
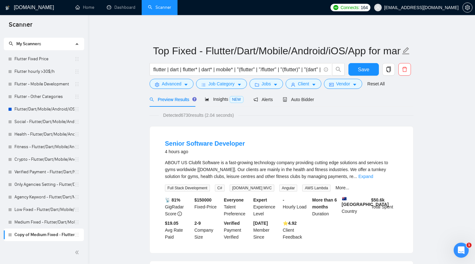
scroll to position [0, 0]
click at [367, 71] on span "Save" at bounding box center [363, 70] width 11 height 8
click at [274, 85] on button "Jobs" at bounding box center [266, 84] width 34 height 10
click at [389, 71] on icon "copy" at bounding box center [389, 70] width 6 height 6
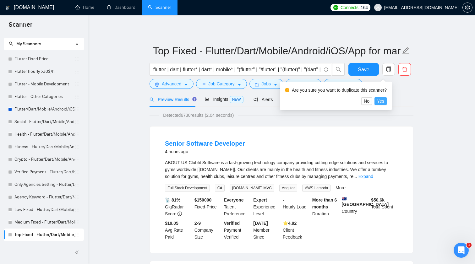
click at [384, 100] on span "Yes" at bounding box center [380, 101] width 7 height 7
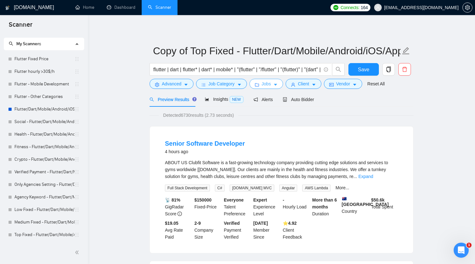
click at [275, 85] on button "Jobs" at bounding box center [266, 84] width 34 height 10
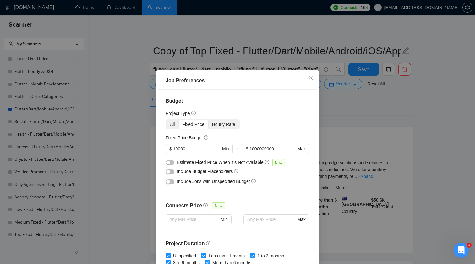
click at [223, 122] on div "Hourly Rate" at bounding box center [223, 124] width 31 height 9
click at [208, 120] on input "Hourly Rate" at bounding box center [208, 120] width 0 height 0
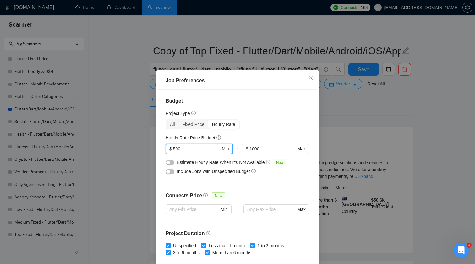
click at [192, 150] on input "500" at bounding box center [196, 148] width 47 height 7
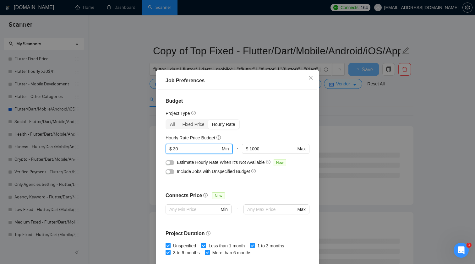
type input "30"
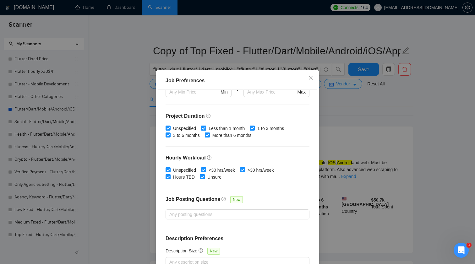
scroll to position [117, 0]
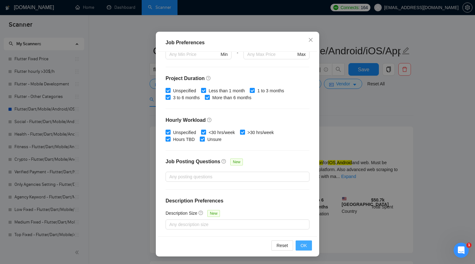
type input "10000"
click at [309, 248] on button "OK" at bounding box center [304, 246] width 16 height 10
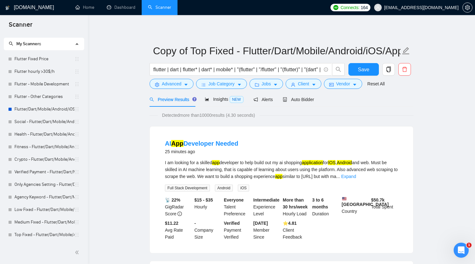
scroll to position [0, 0]
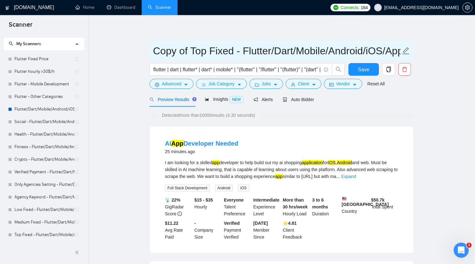
click at [232, 49] on input "Copy of Top Fixed - Flutter/Dart/Mobile/Android/iOS/App for manual bidding" at bounding box center [276, 51] width 247 height 16
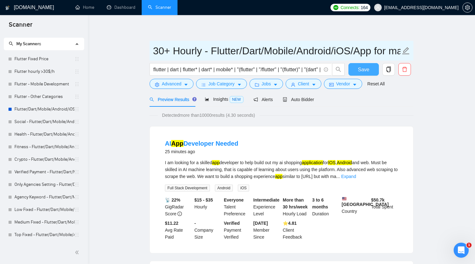
type input "30+ Hourly - Flutter/Dart/Mobile/Android/iOS/App for manual bidding"
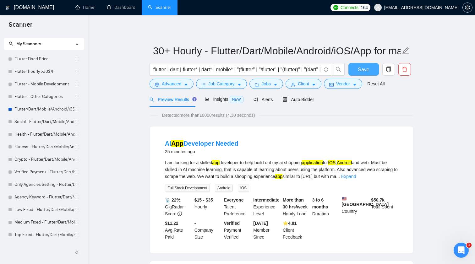
click at [354, 69] on button "Save" at bounding box center [363, 69] width 30 height 13
click at [271, 81] on span "Jobs" at bounding box center [266, 83] width 9 height 7
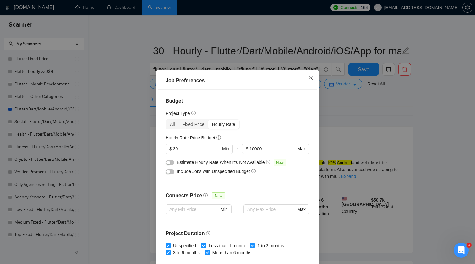
click at [309, 78] on icon "close" at bounding box center [310, 77] width 5 height 5
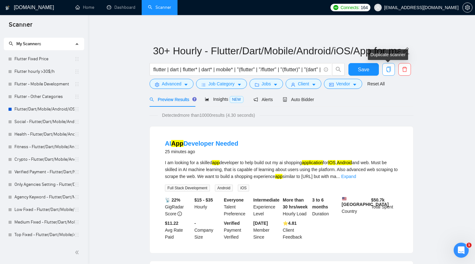
click at [387, 71] on icon "copy" at bounding box center [389, 70] width 6 height 6
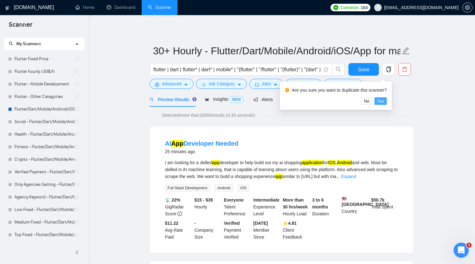
click at [383, 101] on span "Yes" at bounding box center [380, 101] width 7 height 7
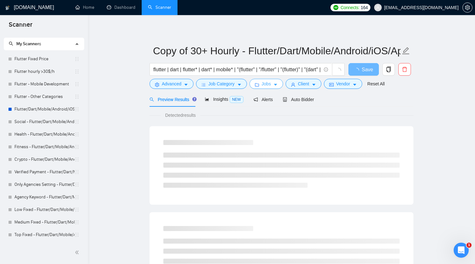
click at [263, 83] on button "Jobs" at bounding box center [266, 84] width 34 height 10
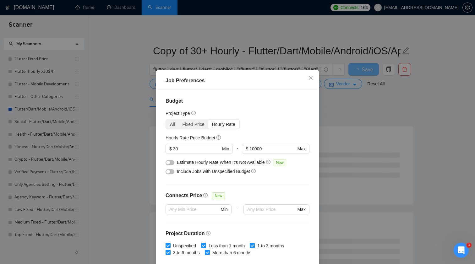
click at [172, 124] on div "All" at bounding box center [172, 124] width 13 height 9
click at [166, 120] on input "All" at bounding box center [166, 120] width 0 height 0
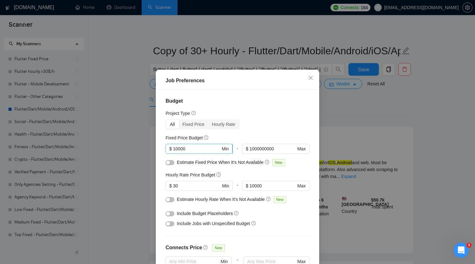
click at [200, 149] on input "10000" at bounding box center [196, 148] width 47 height 7
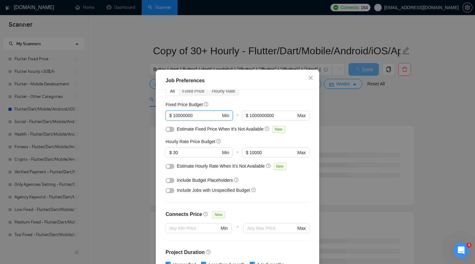
scroll to position [43, 0]
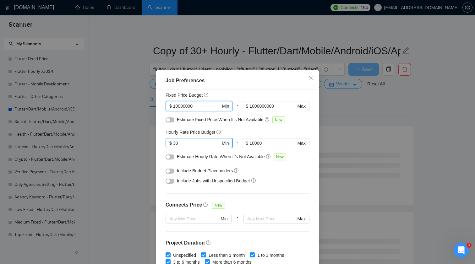
type input "10000000"
click at [197, 143] on input "30" at bounding box center [196, 143] width 47 height 7
type input "1000"
click at [171, 182] on button "button" at bounding box center [170, 181] width 9 height 5
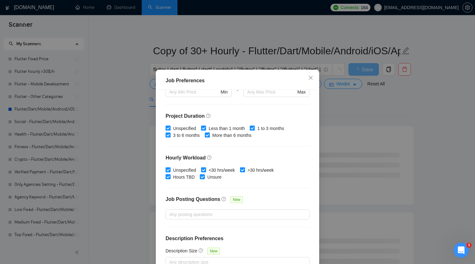
scroll to position [169, 0]
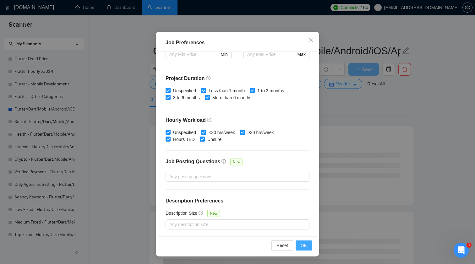
click at [308, 245] on button "OK" at bounding box center [304, 246] width 16 height 10
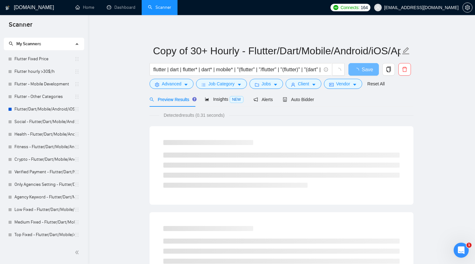
scroll to position [0, 0]
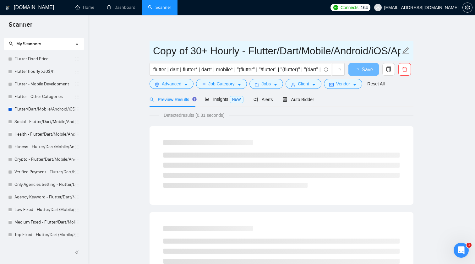
click at [240, 52] on input "Copy of 30+ Hourly - Flutter/Dart/Mobile/Android/iOS/App for manual bidding" at bounding box center [276, 51] width 247 height 16
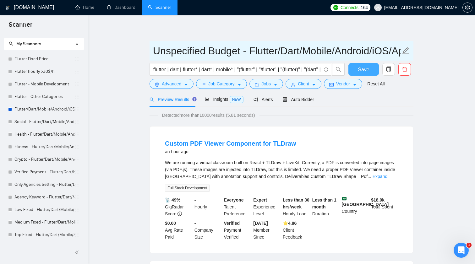
type input "Unspecified Budget - Flutter/Dart/Mobile/Android/iOS/App for manual bidding"
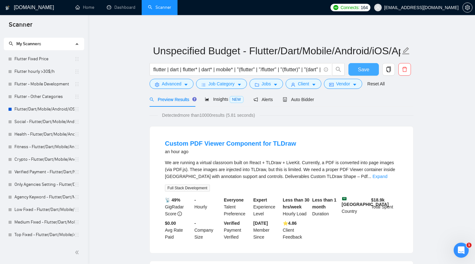
click at [369, 71] on span "Save" at bounding box center [363, 70] width 11 height 8
click at [179, 84] on span "Advanced" at bounding box center [171, 83] width 19 height 7
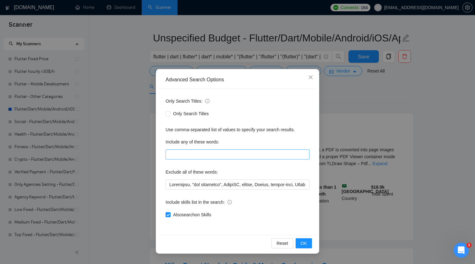
scroll to position [20, 0]
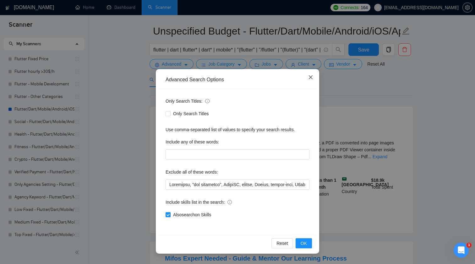
click at [313, 78] on icon "close" at bounding box center [310, 77] width 5 height 5
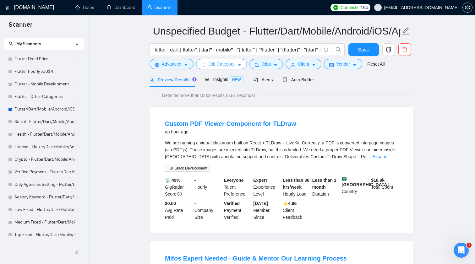
click at [216, 63] on span "Job Category" at bounding box center [221, 64] width 26 height 7
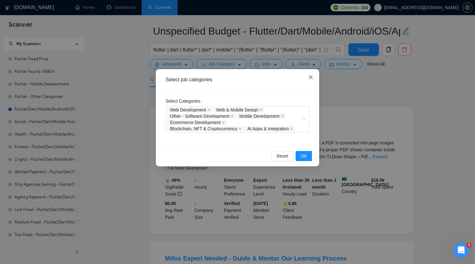
click at [317, 81] on span "Close" at bounding box center [310, 77] width 17 height 17
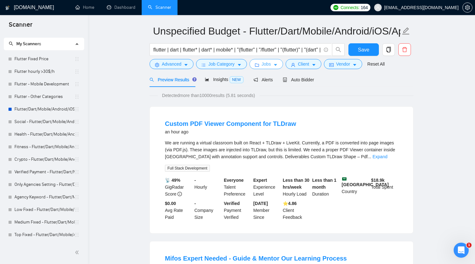
click at [264, 60] on button "Jobs" at bounding box center [266, 64] width 34 height 10
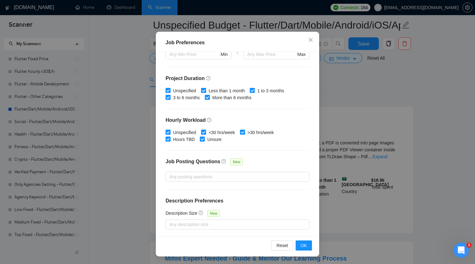
scroll to position [28, 0]
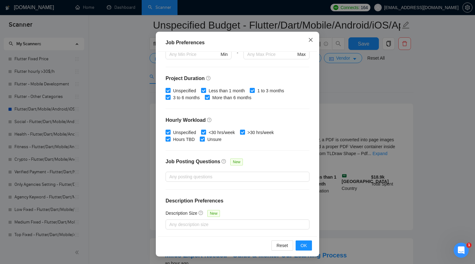
click at [309, 34] on span "Close" at bounding box center [310, 40] width 17 height 17
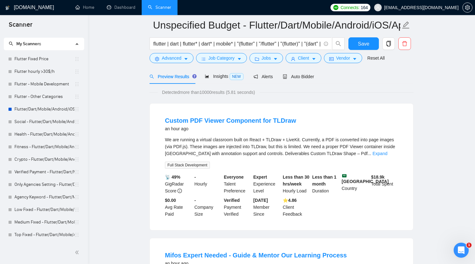
scroll to position [0, 0]
click at [298, 56] on button "Client" at bounding box center [304, 58] width 36 height 10
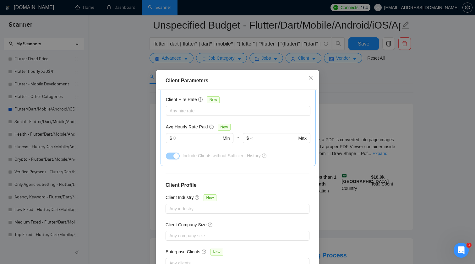
scroll to position [207, 0]
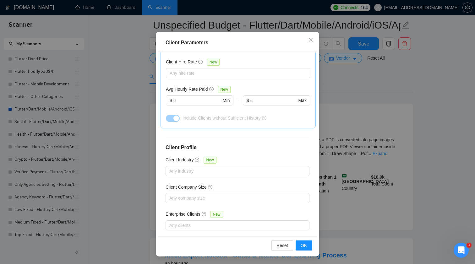
click at [396, 134] on div "Client Parameters Client Location Include Client Countries Select Exclude Clien…" at bounding box center [237, 132] width 475 height 264
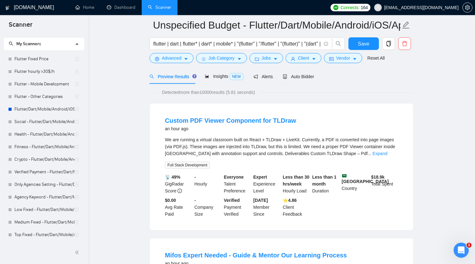
scroll to position [0, 0]
click at [355, 59] on button "Vendor" at bounding box center [343, 58] width 38 height 10
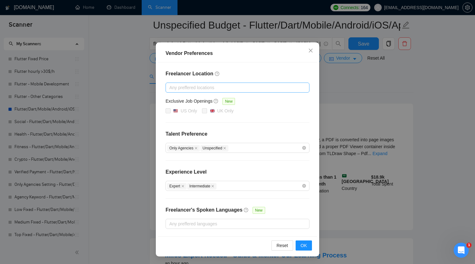
scroll to position [27, 0]
click at [411, 147] on div "Vendor Preferences Freelancer Location Any preffered locations Exclusive Job Op…" at bounding box center [237, 132] width 475 height 264
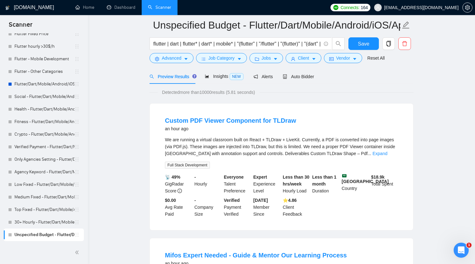
scroll to position [36, 0]
click at [370, 43] on button "Save" at bounding box center [363, 43] width 30 height 13
click at [390, 46] on icon "copy" at bounding box center [389, 44] width 6 height 6
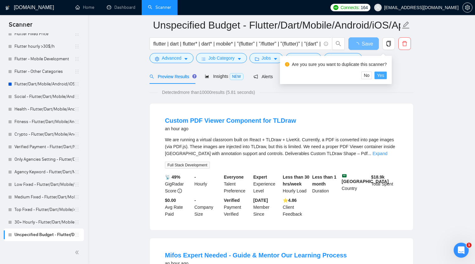
click at [384, 77] on span "Yes" at bounding box center [380, 75] width 7 height 7
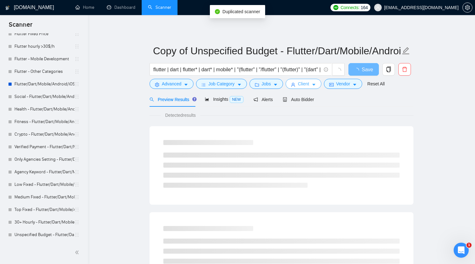
click at [307, 84] on span "Client" at bounding box center [303, 83] width 11 height 7
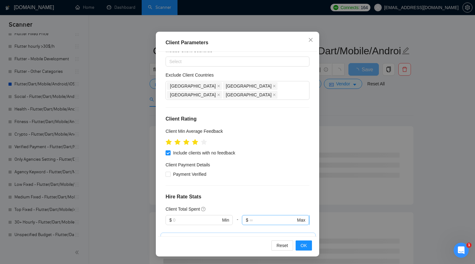
scroll to position [20, 0]
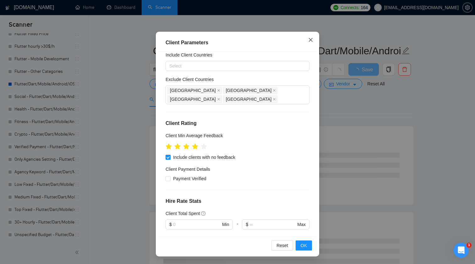
click at [310, 38] on icon "close" at bounding box center [310, 39] width 5 height 5
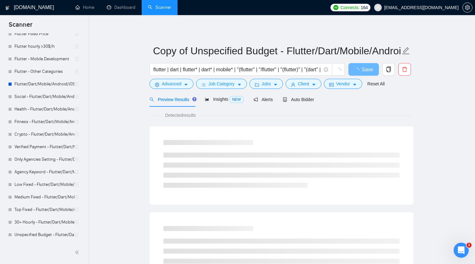
scroll to position [0, 0]
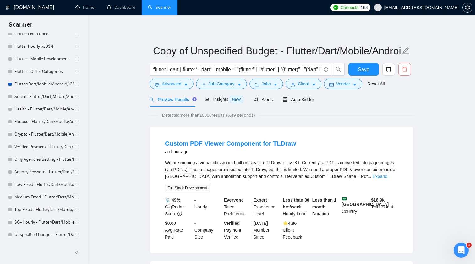
click at [405, 68] on icon "delete" at bounding box center [405, 70] width 6 height 6
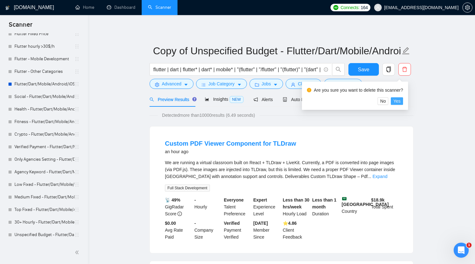
click at [400, 102] on span "Yes" at bounding box center [396, 101] width 7 height 7
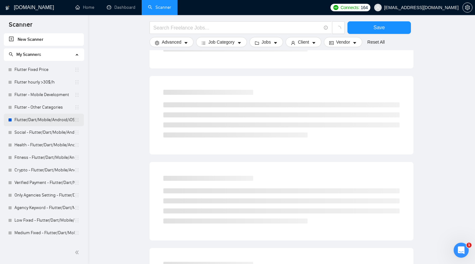
click at [36, 121] on link "Flutter/Dart/Mobile/Android/iOS/App for manual bidding" at bounding box center [44, 120] width 60 height 13
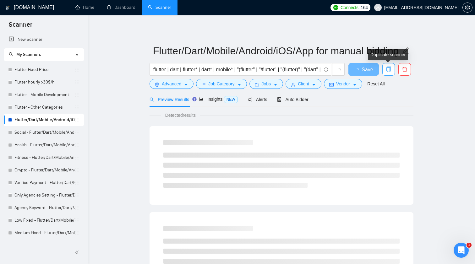
click at [388, 67] on icon "copy" at bounding box center [388, 70] width 4 height 6
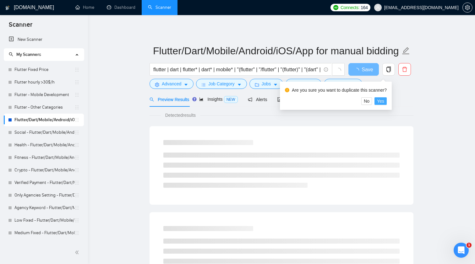
click at [382, 101] on span "Yes" at bounding box center [380, 101] width 7 height 7
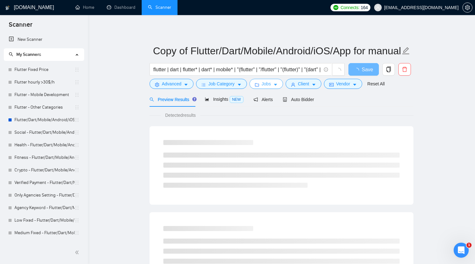
click at [276, 85] on icon "caret-down" at bounding box center [275, 85] width 4 height 4
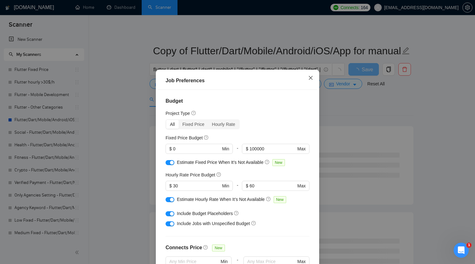
scroll to position [-1, 0]
click at [312, 76] on icon "close" at bounding box center [310, 77] width 5 height 5
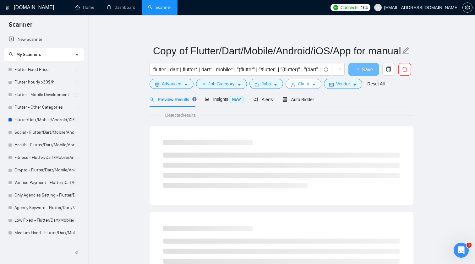
click at [300, 81] on span "Client" at bounding box center [303, 83] width 11 height 7
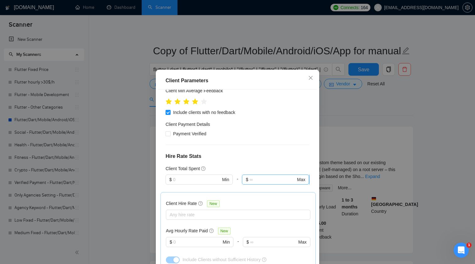
scroll to position [105, 0]
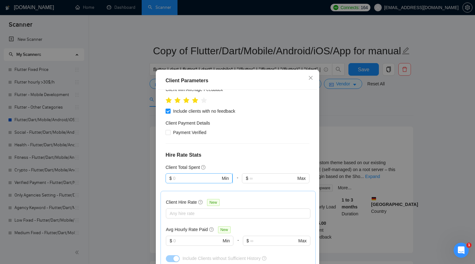
click at [186, 175] on input "text" at bounding box center [196, 178] width 47 height 7
click at [179, 180] on div "$0" at bounding box center [199, 181] width 60 height 7
type input "0"
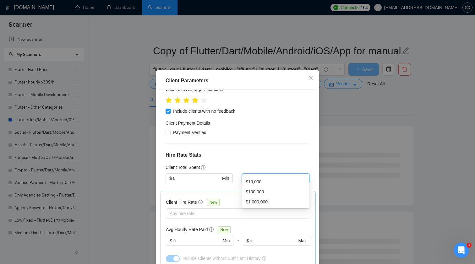
type input "10000"
click at [189, 183] on div at bounding box center [199, 187] width 67 height 8
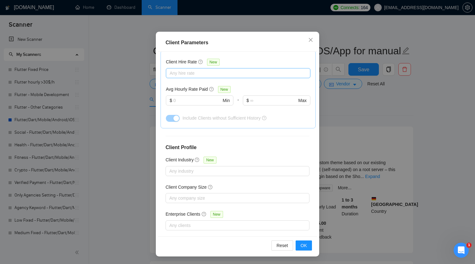
scroll to position [38, 0]
click at [307, 242] on span "OK" at bounding box center [304, 245] width 6 height 7
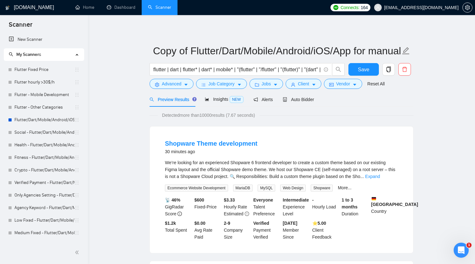
scroll to position [0, 0]
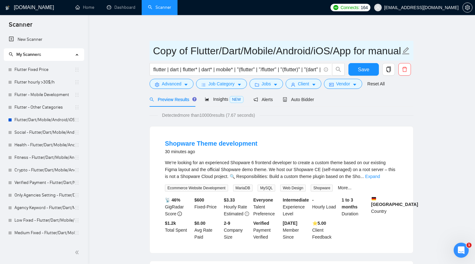
click at [187, 51] on input "Copy of Flutter/Dart/Mobile/Android/iOS/App for manual bidding" at bounding box center [276, 51] width 247 height 16
type input "Low Total Spent - Flutter/Dart/Mobile/Android/iOS/App for manual bidding"
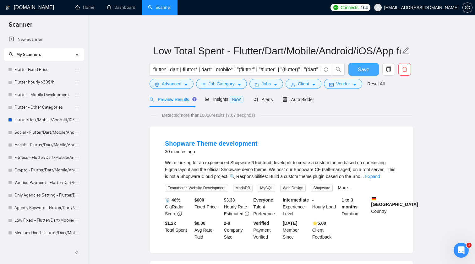
click at [365, 71] on span "Save" at bounding box center [363, 70] width 11 height 8
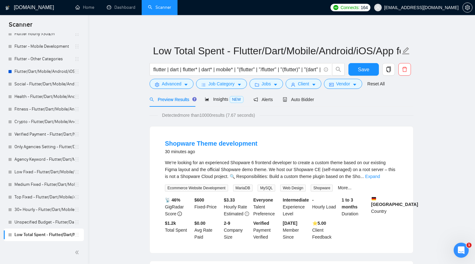
scroll to position [48, 0]
click at [387, 67] on icon "copy" at bounding box center [389, 70] width 6 height 6
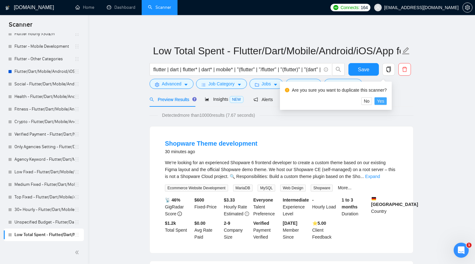
click at [382, 101] on span "Yes" at bounding box center [380, 101] width 7 height 7
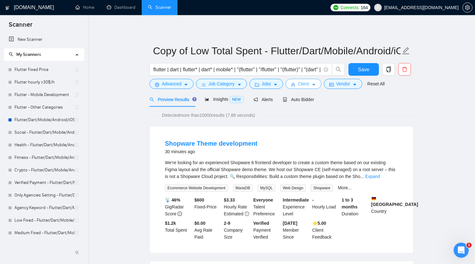
click at [314, 87] on icon "caret-down" at bounding box center [314, 85] width 4 height 4
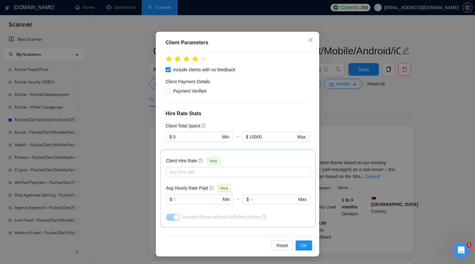
scroll to position [102, 0]
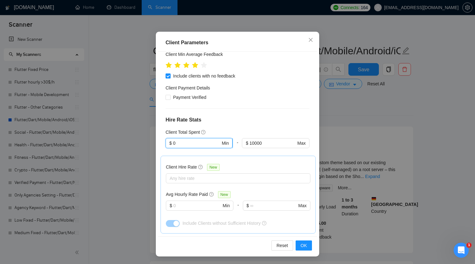
click at [192, 140] on input "0" at bounding box center [196, 143] width 47 height 7
type input "10000"
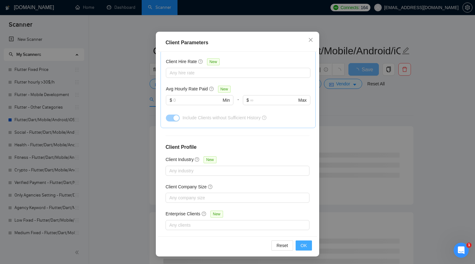
scroll to position [207, 0]
type input "50000"
click at [306, 247] on span "OK" at bounding box center [304, 245] width 6 height 7
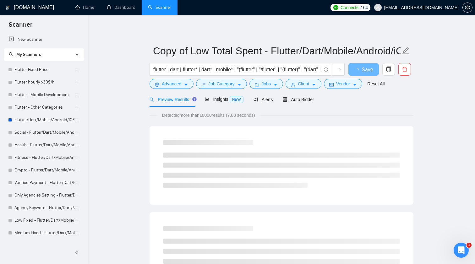
scroll to position [0, 0]
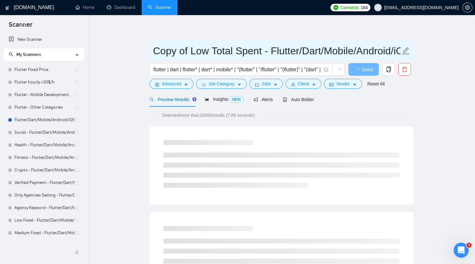
click at [209, 52] on input "Copy of Low Total Spent - Flutter/Dart/Mobile/Android/iOS/App for manual bidding" at bounding box center [276, 51] width 247 height 16
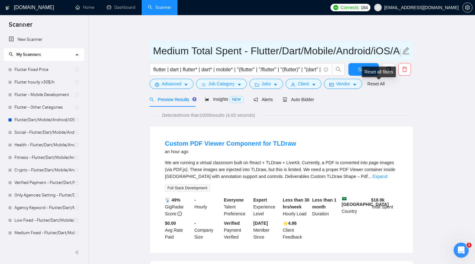
type input "Medium Total Spent - Flutter/Dart/Mobile/Android/iOS/App for manual bidding"
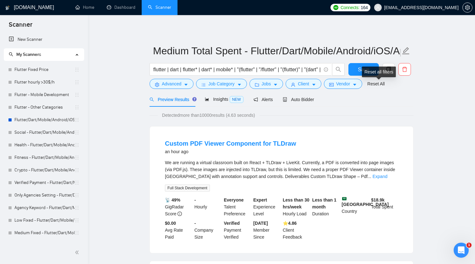
click at [370, 72] on div "Reset all filters" at bounding box center [379, 72] width 34 height 11
click at [364, 66] on span "Save" at bounding box center [363, 70] width 11 height 8
click at [386, 68] on icon "copy" at bounding box center [388, 70] width 4 height 6
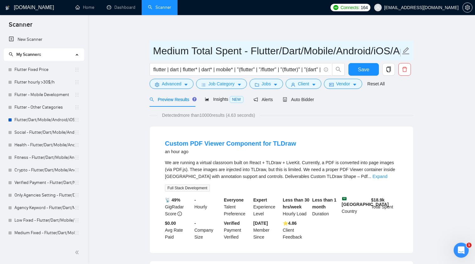
click at [326, 41] on span "Medium Total Spent - Flutter/Dart/Mobile/Android/iOS/App for manual bidding" at bounding box center [282, 51] width 264 height 20
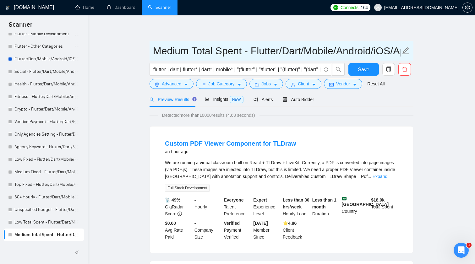
scroll to position [61, 0]
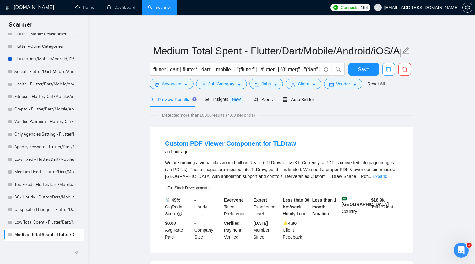
click at [389, 68] on icon "copy" at bounding box center [389, 70] width 6 height 6
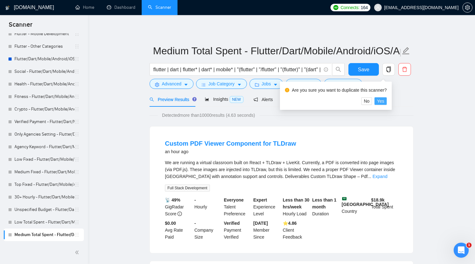
click at [384, 99] on span "Yes" at bounding box center [380, 101] width 7 height 7
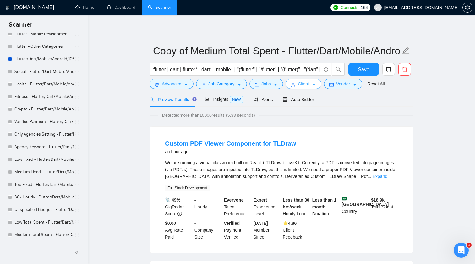
click at [313, 85] on button "Client" at bounding box center [304, 84] width 36 height 10
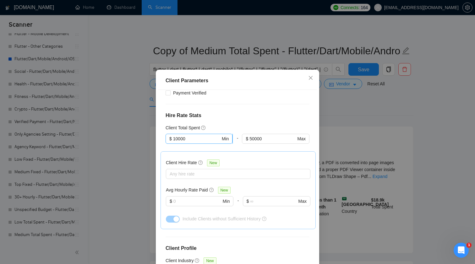
click at [204, 135] on input "10000" at bounding box center [196, 138] width 47 height 7
type input "50000"
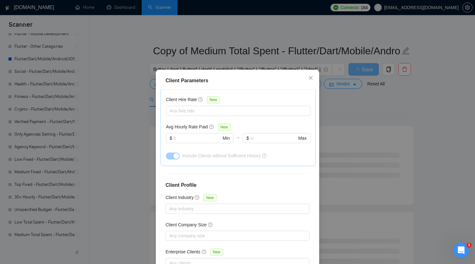
scroll to position [207, 0]
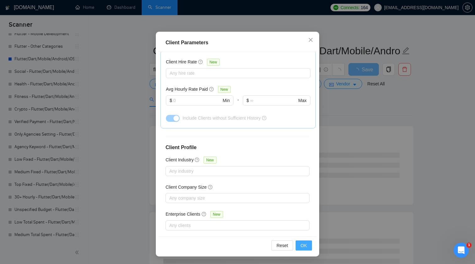
type input "10000000000"
click at [307, 246] on button "OK" at bounding box center [304, 246] width 16 height 10
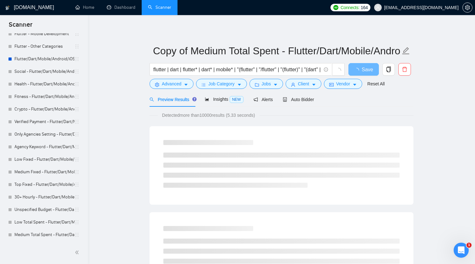
scroll to position [0, 0]
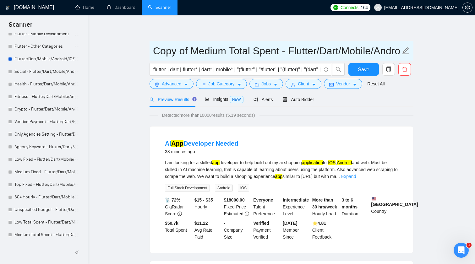
drag, startPoint x: 225, startPoint y: 50, endPoint x: 137, endPoint y: 38, distance: 88.4
type input "Top Total Spent - Flutter/Dart/Mobile/Android/iOS/App for manual bidding"
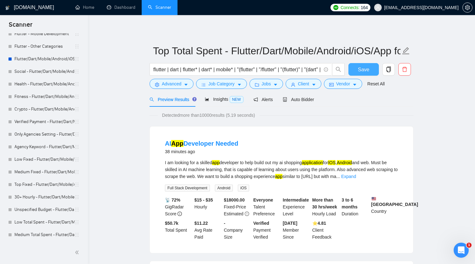
click at [363, 70] on span "Save" at bounding box center [363, 70] width 11 height 8
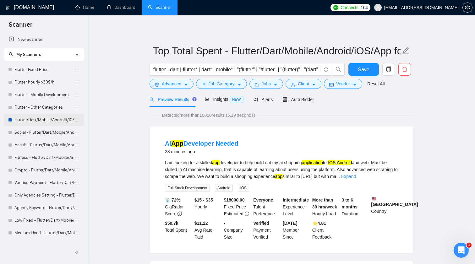
click at [54, 119] on link "Flutter/Dart/Mobile/Android/iOS/App for manual bidding" at bounding box center [44, 120] width 60 height 13
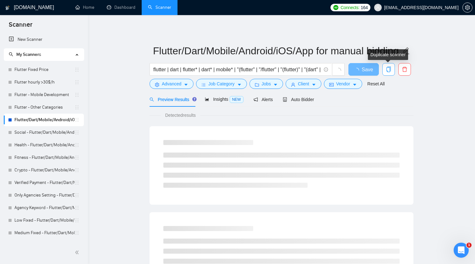
click at [389, 69] on icon "copy" at bounding box center [389, 70] width 6 height 6
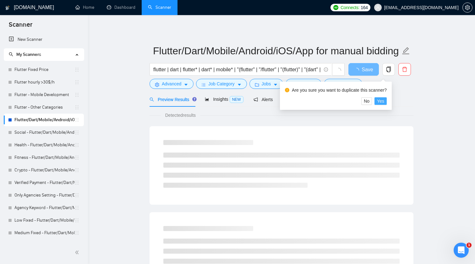
click at [384, 101] on span "Yes" at bounding box center [380, 101] width 7 height 7
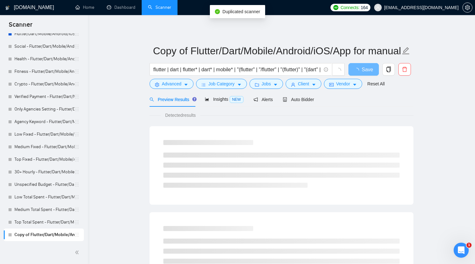
scroll to position [86, 0]
click at [312, 85] on button "Client" at bounding box center [304, 84] width 36 height 10
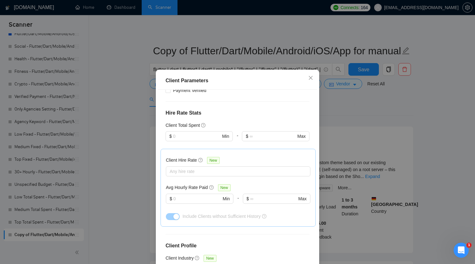
scroll to position [158, 0]
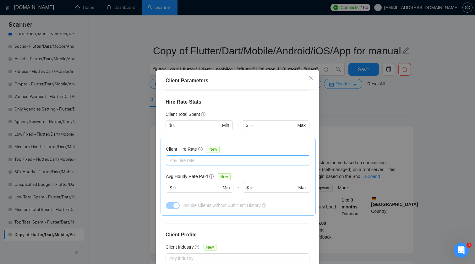
click at [200, 155] on div "Any hire rate" at bounding box center [238, 160] width 144 height 10
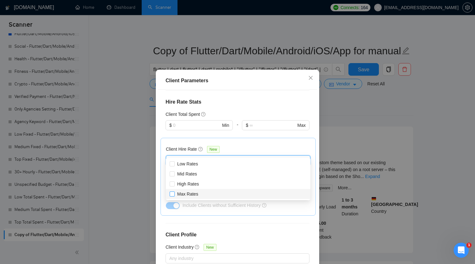
click at [193, 196] on span "Max Rates" at bounding box center [187, 194] width 21 height 5
click at [174, 196] on input "Max Rates" at bounding box center [172, 194] width 4 height 4
checkbox input "true"
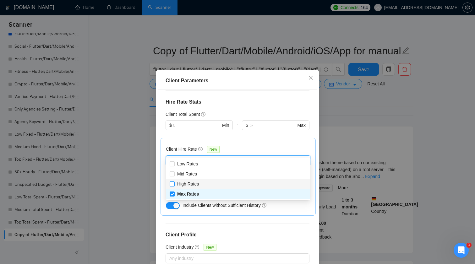
click at [196, 182] on span "High Rates" at bounding box center [188, 184] width 22 height 5
click at [174, 182] on input "High Rates" at bounding box center [172, 184] width 4 height 4
checkbox input "true"
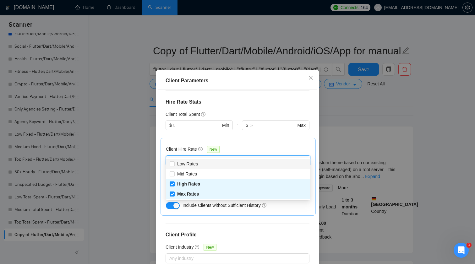
click at [250, 143] on div "Client Hire Rate New Max Rates High Rates Avg Hourly Rate Paid New $ Min - $ Ma…" at bounding box center [238, 176] width 144 height 67
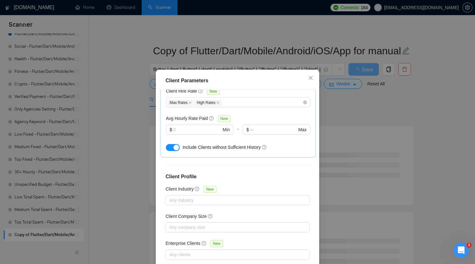
scroll to position [207, 0]
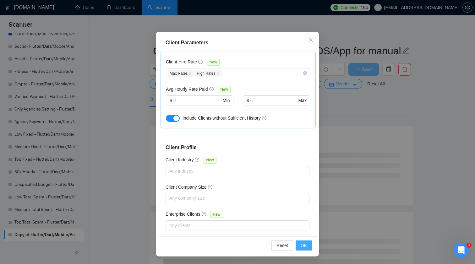
click at [304, 245] on span "OK" at bounding box center [304, 245] width 6 height 7
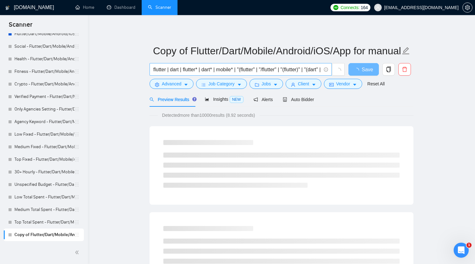
scroll to position [0, 0]
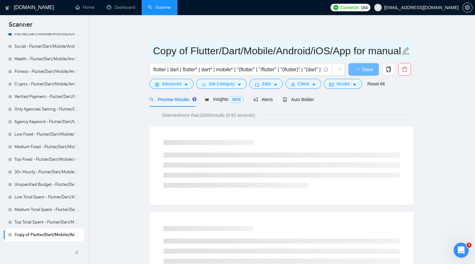
click at [186, 52] on input "Copy of Flutter/Dart/Mobile/Android/iOS/App for manual bidding" at bounding box center [276, 51] width 247 height 16
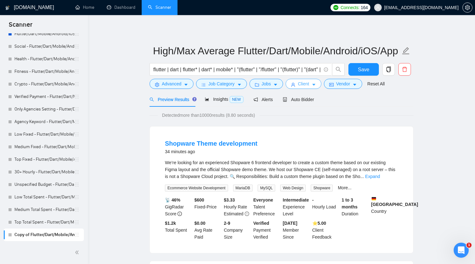
click at [296, 82] on button "Client" at bounding box center [304, 84] width 36 height 10
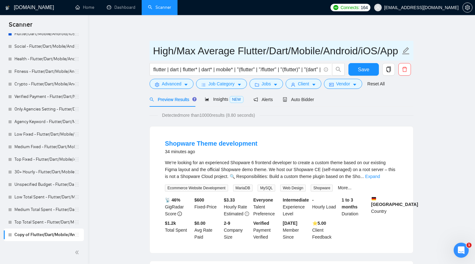
click at [214, 51] on input "High/Max Average Flutter/Dart/Mobile/Android/iOS/App for manual bidding" at bounding box center [276, 51] width 247 height 16
type input "High/Max Hire Rate - Flutter/Dart/Mobile/Android/iOS/App for manual bidding"
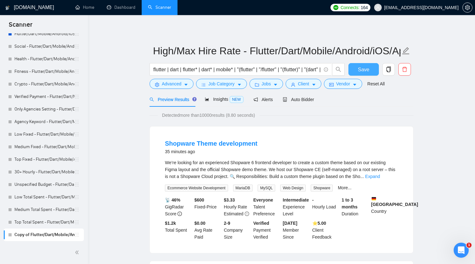
click at [369, 68] on button "Save" at bounding box center [363, 69] width 30 height 13
click at [388, 73] on button "button" at bounding box center [388, 69] width 13 height 13
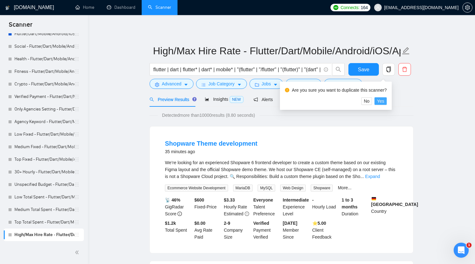
click at [384, 103] on span "Yes" at bounding box center [380, 101] width 7 height 7
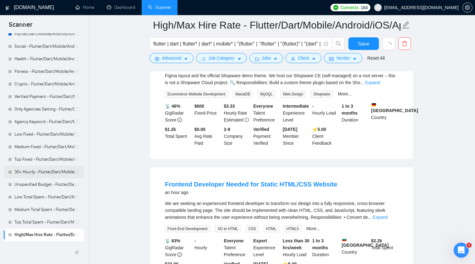
scroll to position [105, 0]
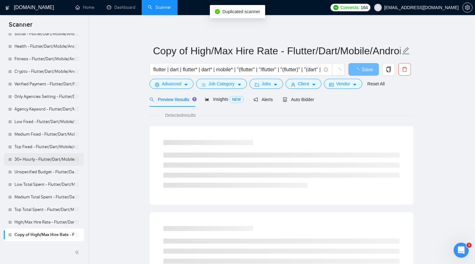
scroll to position [99, 0]
click at [313, 84] on button "Client" at bounding box center [304, 84] width 36 height 10
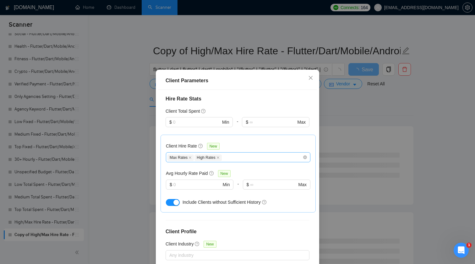
scroll to position [158, 0]
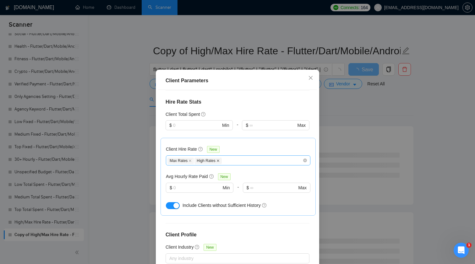
click at [219, 159] on icon "close" at bounding box center [217, 160] width 3 height 3
click at [191, 159] on icon "close" at bounding box center [189, 160] width 3 height 3
click at [203, 157] on div at bounding box center [234, 161] width 135 height 8
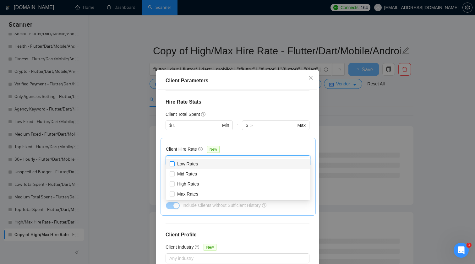
click at [199, 164] on span "Low Rates" at bounding box center [188, 163] width 26 height 7
click at [174, 164] on input "Low Rates" at bounding box center [172, 163] width 4 height 4
checkbox input "false"
click at [199, 175] on span "Mid Rates" at bounding box center [187, 174] width 25 height 7
click at [174, 175] on input "Mid Rates" at bounding box center [172, 173] width 4 height 4
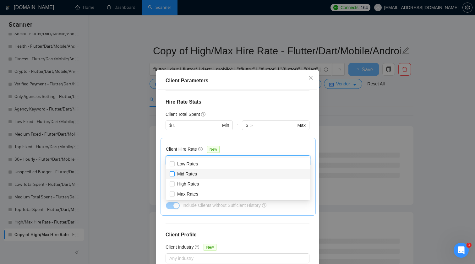
checkbox input "false"
click at [189, 165] on span "Low Rates" at bounding box center [187, 163] width 21 height 5
click at [174, 165] on input "Low Rates" at bounding box center [172, 163] width 4 height 4
checkbox input "true"
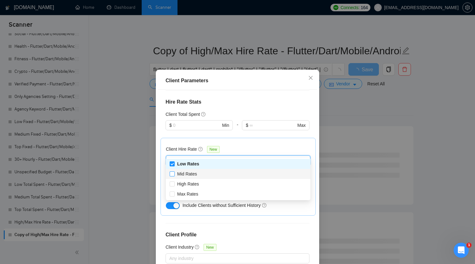
click at [184, 173] on span "Mid Rates" at bounding box center [187, 173] width 20 height 5
click at [174, 173] on input "Mid Rates" at bounding box center [172, 173] width 4 height 4
checkbox input "true"
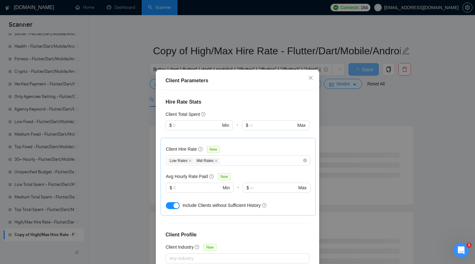
click at [247, 138] on div "Client Hire Rate New Low Rates Mid Rates Avg Hourly Rate Paid New $ Min - $ Max…" at bounding box center [237, 177] width 155 height 78
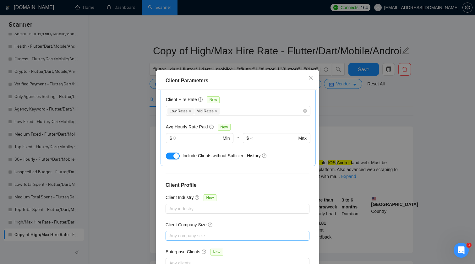
scroll to position [207, 0]
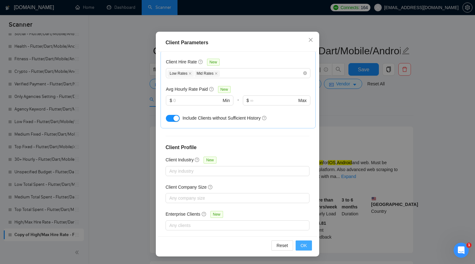
click at [302, 244] on span "OK" at bounding box center [304, 245] width 6 height 7
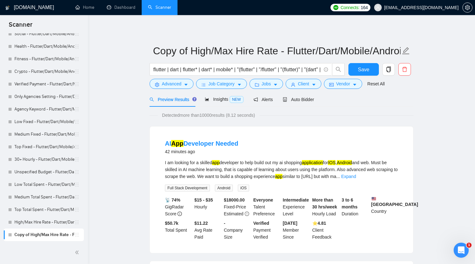
scroll to position [0, 0]
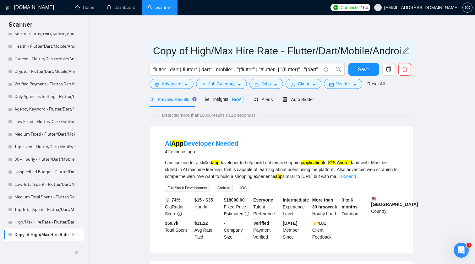
click at [231, 48] on input "Copy of High/Max Hire Rate - Flutter/Dart/Mobile/Android/iOS/App for manual bid…" at bounding box center [276, 51] width 247 height 16
type input "Low/Mid Hire Rate - Flutter/Dart/Mobile/Android/iOS/App for manual bidding"
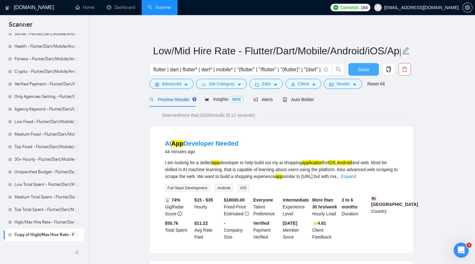
click at [370, 72] on button "Save" at bounding box center [363, 69] width 30 height 13
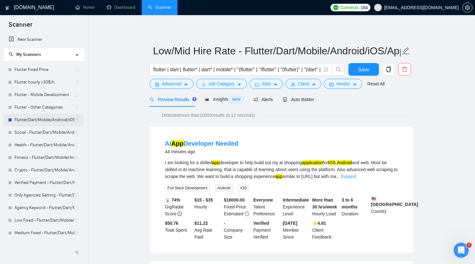
click at [52, 117] on link "Flutter/Dart/Mobile/Android/iOS/App for manual bidding" at bounding box center [44, 120] width 60 height 13
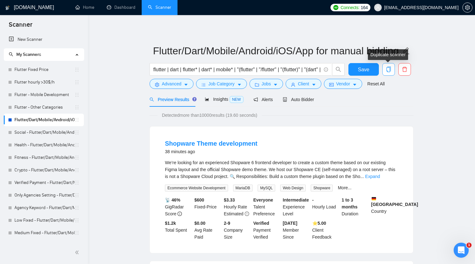
click at [388, 70] on icon "copy" at bounding box center [389, 70] width 6 height 6
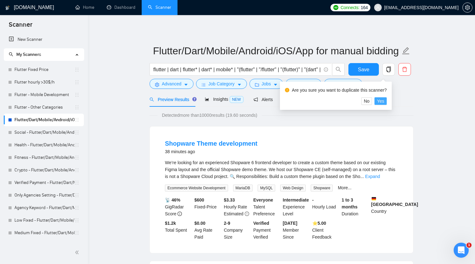
click at [384, 100] on span "Yes" at bounding box center [380, 101] width 7 height 7
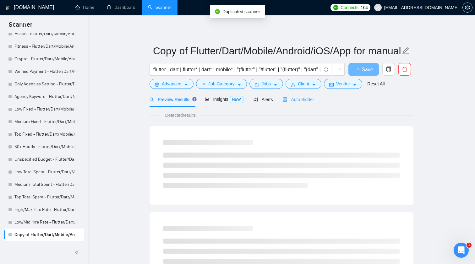
scroll to position [111, 0]
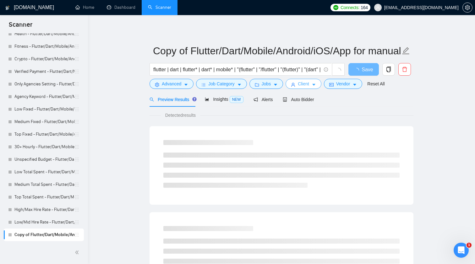
click at [308, 83] on span "Client" at bounding box center [303, 83] width 11 height 7
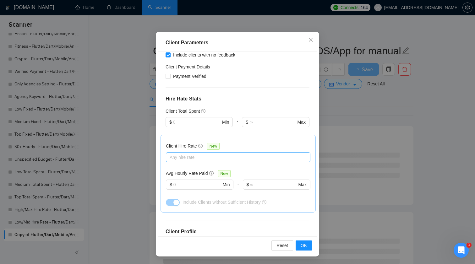
scroll to position [123, 0]
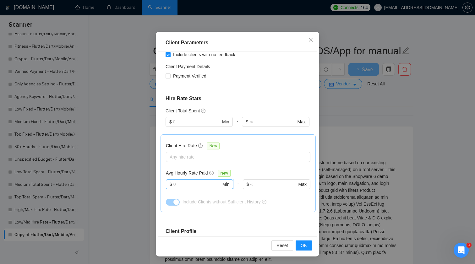
click at [186, 181] on input "text" at bounding box center [197, 184] width 48 height 7
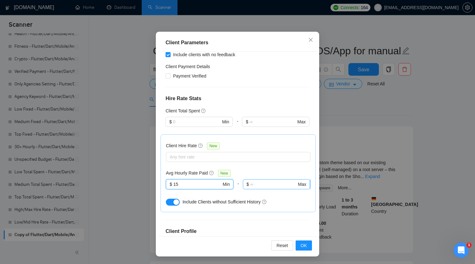
type input "15"
click at [261, 181] on input "text" at bounding box center [273, 184] width 46 height 7
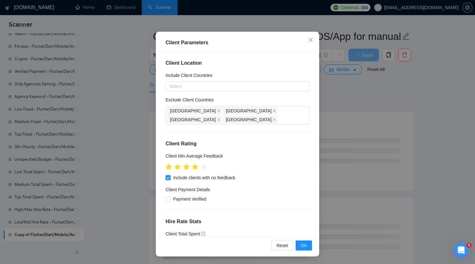
scroll to position [0, 0]
type input "30"
click at [304, 245] on span "OK" at bounding box center [304, 245] width 6 height 7
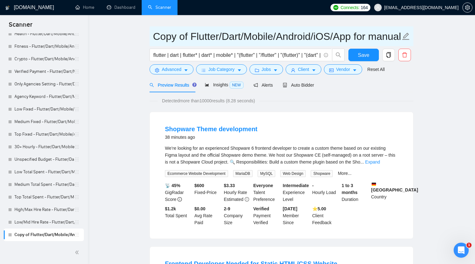
click at [186, 35] on input "Copy of Flutter/Dart/Mobile/Android/iOS/App for manual bidding" at bounding box center [276, 37] width 247 height 16
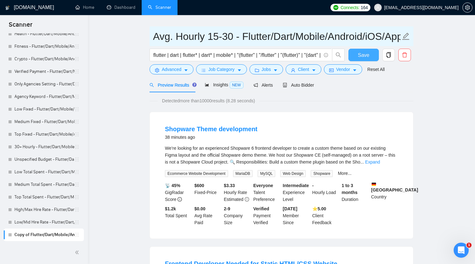
type input "Avg. Hourly 15-30 - Flutter/Dart/Mobile/Android/iOS/App for manual bidding"
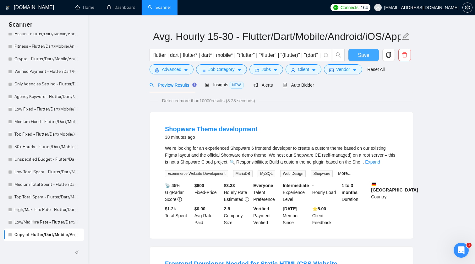
click at [368, 57] on span "Save" at bounding box center [363, 55] width 11 height 8
click at [389, 55] on icon "copy" at bounding box center [389, 55] width 6 height 6
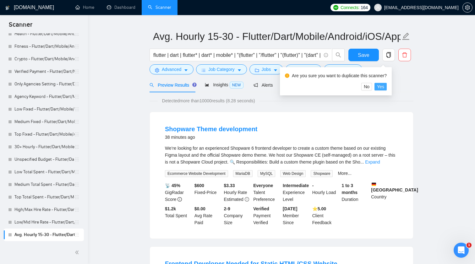
click at [384, 87] on span "Yes" at bounding box center [380, 86] width 7 height 7
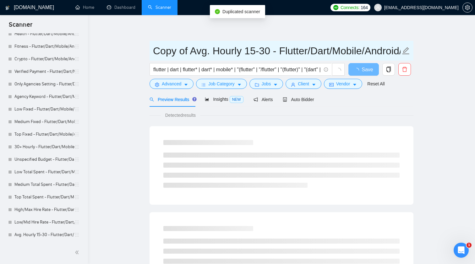
click at [191, 51] on input "Copy of Avg. Hourly 15-30 - Flutter/Dart/Mobile/Android/iOS/App for manual bidd…" at bounding box center [276, 51] width 247 height 16
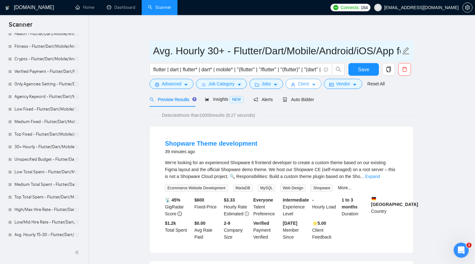
type input "Avg. Hourly 30+ - Flutter/Dart/Mobile/Android/iOS/App for manual bidding"
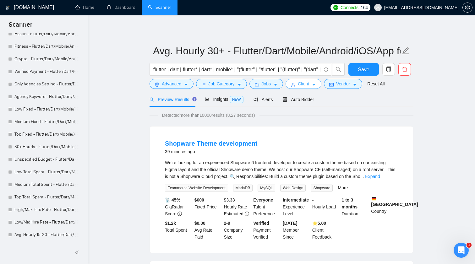
click at [304, 82] on span "Client" at bounding box center [303, 83] width 11 height 7
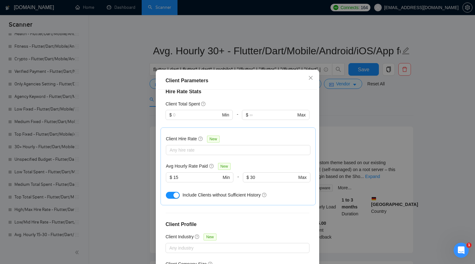
scroll to position [169, 0]
click at [193, 173] on input "15" at bounding box center [197, 176] width 48 height 7
type input "30"
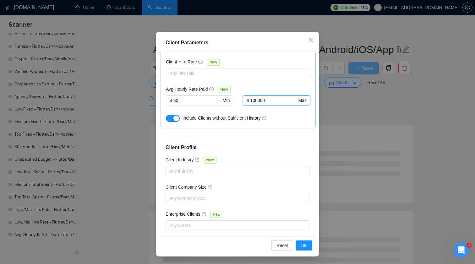
scroll to position [8, 0]
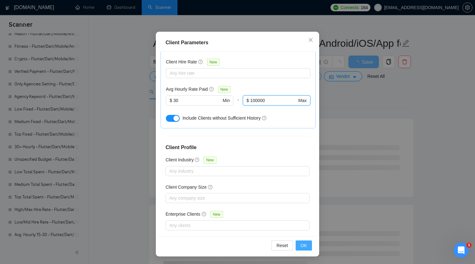
type input "100000"
click at [309, 246] on button "OK" at bounding box center [304, 246] width 16 height 10
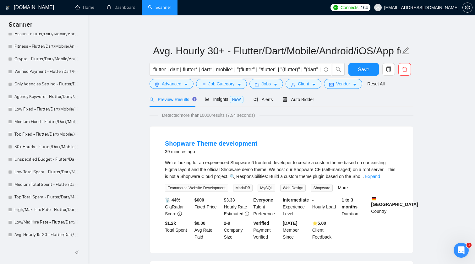
scroll to position [0, 0]
click at [362, 67] on span "Save" at bounding box center [363, 70] width 11 height 8
click at [41, 220] on link "Avg. Hourly 15-30 - Flutter/Dart/Mobile/Android/iOS/App for manual bidding" at bounding box center [44, 222] width 60 height 13
click at [34, 222] on link "Avg. Hourly 15-30 - Flutter/Dart/Mobile/Android/iOS/App for manual bidding" at bounding box center [44, 222] width 60 height 13
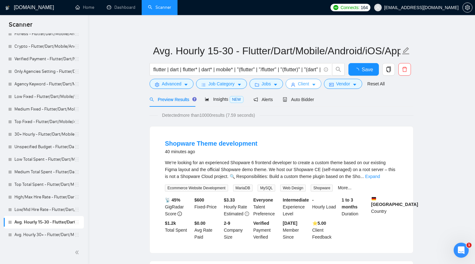
click at [309, 81] on span "Client" at bounding box center [303, 83] width 11 height 7
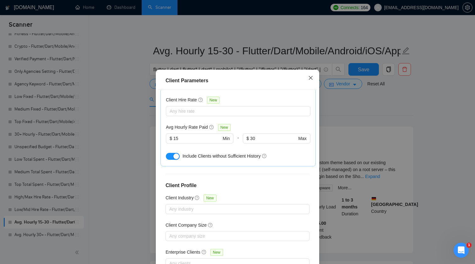
click at [305, 78] on span "Close" at bounding box center [310, 78] width 17 height 17
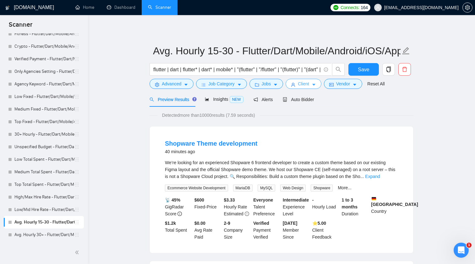
click at [304, 84] on span "Client" at bounding box center [303, 83] width 11 height 7
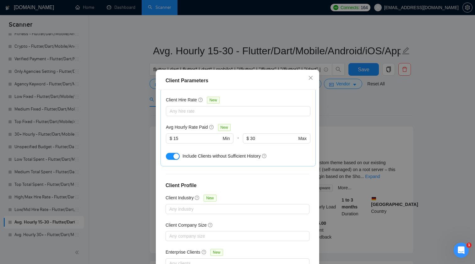
scroll to position [192, 0]
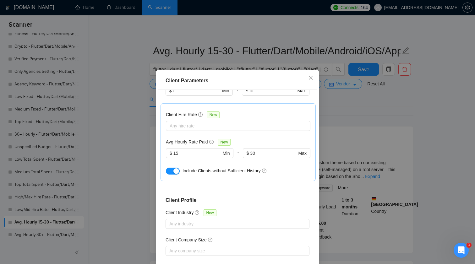
click at [174, 168] on div "button" at bounding box center [176, 171] width 6 height 6
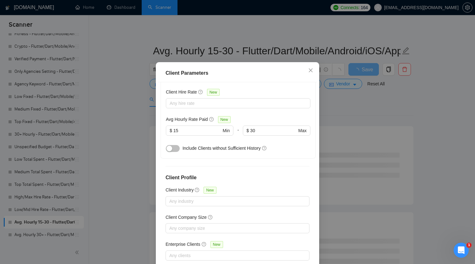
scroll to position [207, 0]
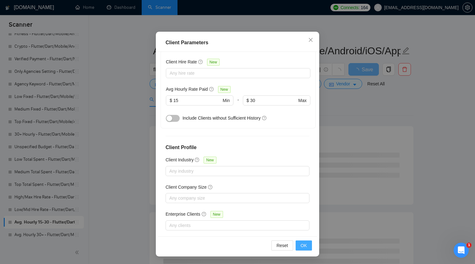
click at [306, 244] on span "OK" at bounding box center [304, 245] width 6 height 7
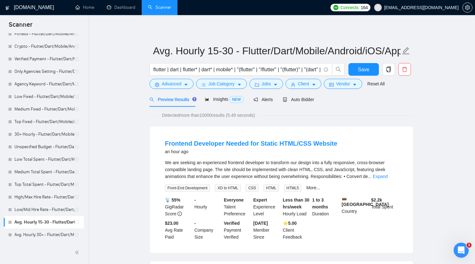
scroll to position [0, 0]
click at [303, 82] on span "Client" at bounding box center [303, 83] width 11 height 7
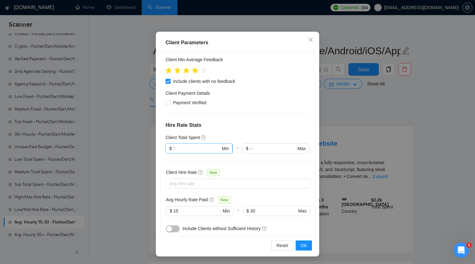
scroll to position [118, 0]
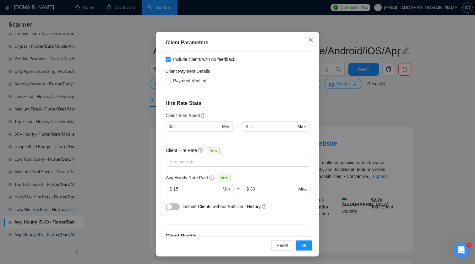
click at [312, 32] on span "Close" at bounding box center [310, 40] width 17 height 17
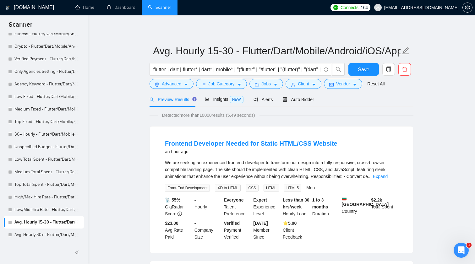
scroll to position [0, 0]
click at [41, 234] on link "Avg. Hourly 30+ - Flutter/Dart/Mobile/Android/iOS/App for manual bidding" at bounding box center [44, 235] width 60 height 13
click at [363, 71] on span "Save" at bounding box center [363, 70] width 11 height 8
click at [45, 232] on link "Avg. Hourly 30+ - Flutter/Dart/Mobile/Android/iOS/App for manual bidding" at bounding box center [44, 235] width 60 height 13
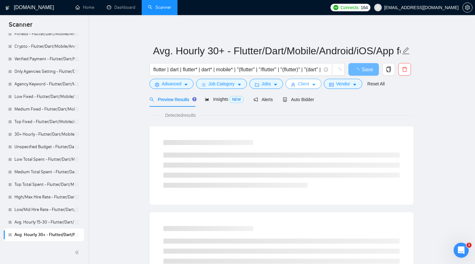
click at [314, 84] on icon "caret-down" at bounding box center [314, 85] width 4 height 4
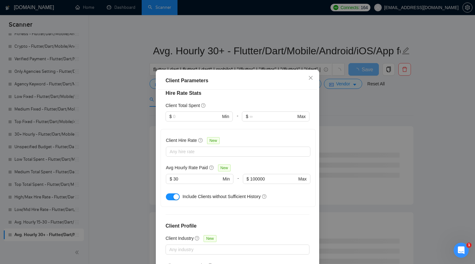
scroll to position [189, 0]
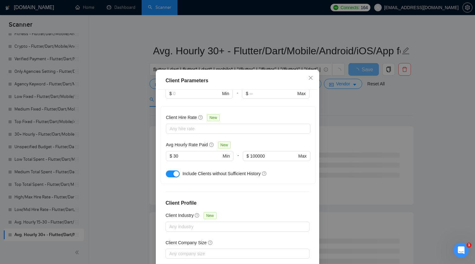
click at [210, 171] on span "Include Clients without Sufficient History" at bounding box center [221, 173] width 78 height 5
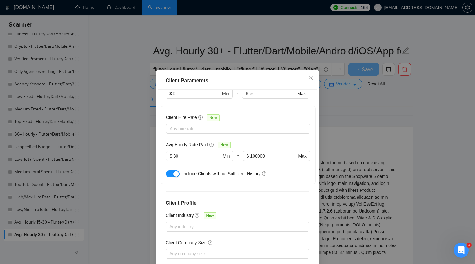
click at [177, 171] on div "button" at bounding box center [176, 174] width 6 height 6
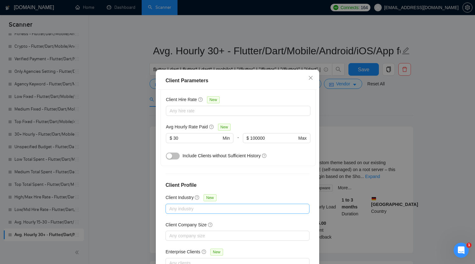
scroll to position [207, 0]
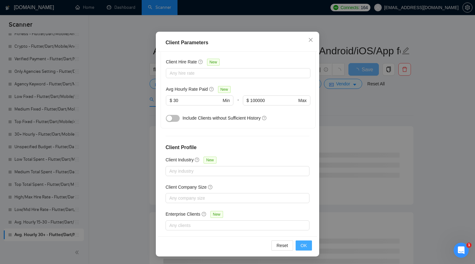
click at [304, 246] on span "OK" at bounding box center [304, 245] width 6 height 7
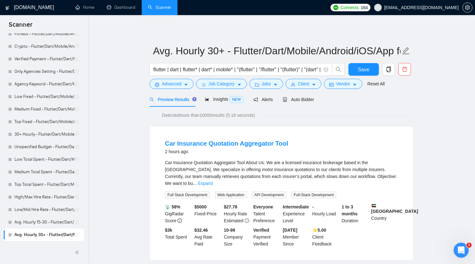
scroll to position [0, 0]
click at [309, 85] on span "Client" at bounding box center [303, 83] width 11 height 7
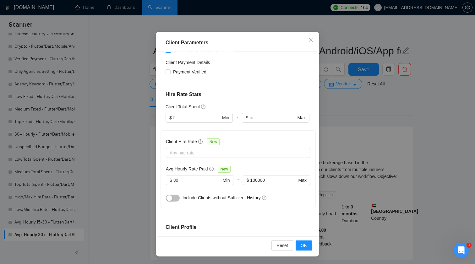
scroll to position [127, 0]
click at [307, 36] on span "Close" at bounding box center [310, 40] width 17 height 17
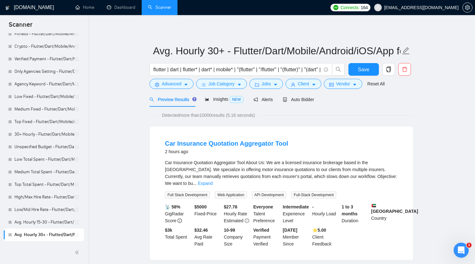
scroll to position [0, 0]
click at [371, 65] on button "Save" at bounding box center [363, 69] width 30 height 13
click at [305, 85] on span "Client" at bounding box center [303, 83] width 11 height 7
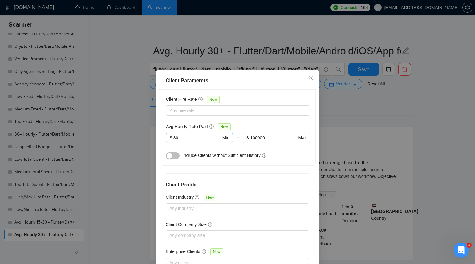
scroll to position [207, 0]
click at [185, 135] on input "30" at bounding box center [197, 138] width 48 height 7
click at [274, 135] on input "100000" at bounding box center [273, 138] width 46 height 7
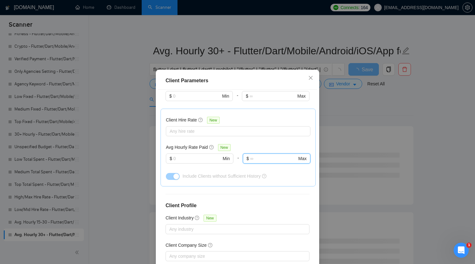
scroll to position [181, 0]
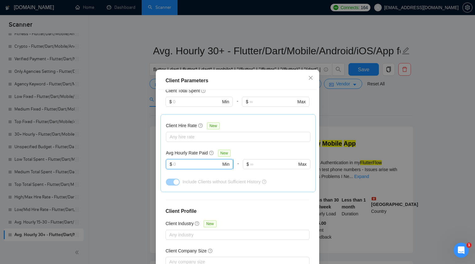
click at [192, 161] on input "text" at bounding box center [197, 164] width 48 height 7
type input "100000"
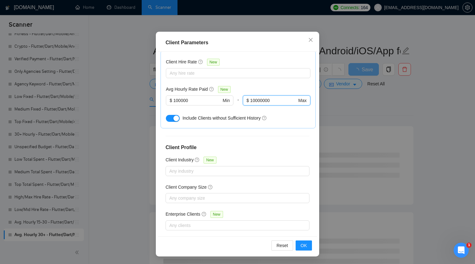
scroll to position [38, 0]
type input "10000000"
click at [309, 247] on button "OK" at bounding box center [304, 246] width 16 height 10
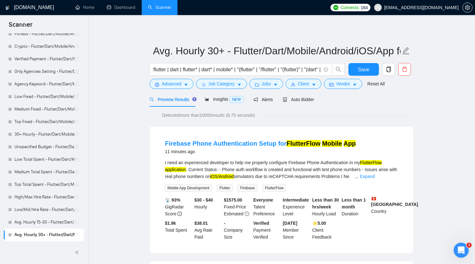
scroll to position [0, 0]
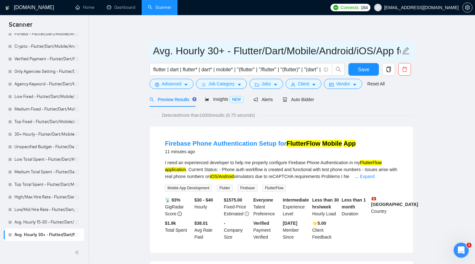
click at [222, 52] on input "Avg. Hourly 30+ - Flutter/Dart/Mobile/Android/iOS/App for manual bidding" at bounding box center [276, 51] width 247 height 16
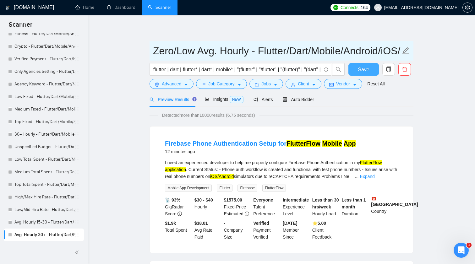
type input "Zero/Low Avg. Hourly - Flutter/Dart/Mobile/Android/iOS/App for manual bidding"
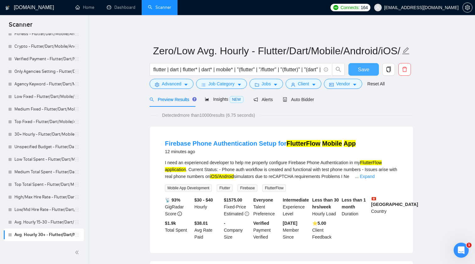
click at [369, 72] on button "Save" at bounding box center [363, 69] width 30 height 13
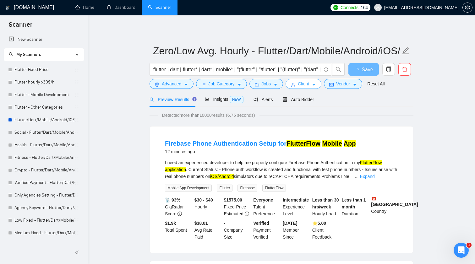
click at [312, 84] on button "Client" at bounding box center [304, 84] width 36 height 10
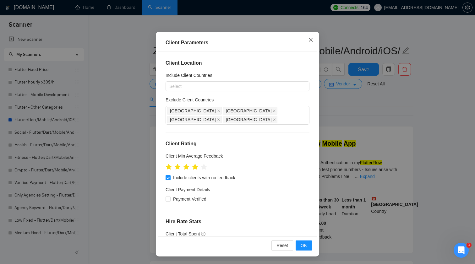
click at [314, 41] on span "Close" at bounding box center [310, 40] width 17 height 17
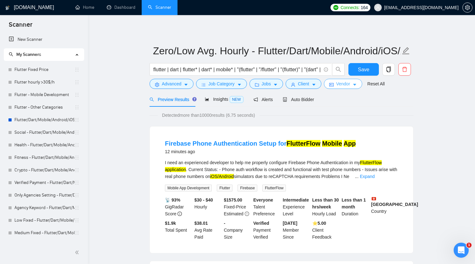
click at [340, 82] on span "Vendor" at bounding box center [343, 83] width 14 height 7
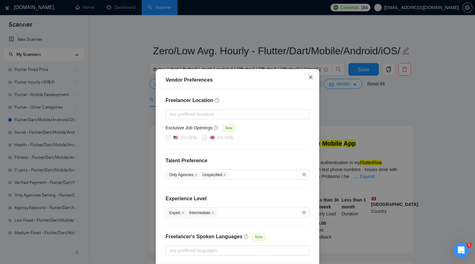
click at [312, 83] on span "Close" at bounding box center [310, 77] width 17 height 17
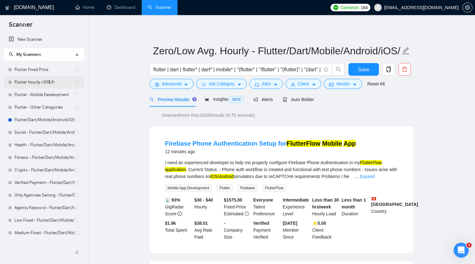
click at [59, 80] on link "Flutter hourly >30$/h" at bounding box center [44, 82] width 60 height 13
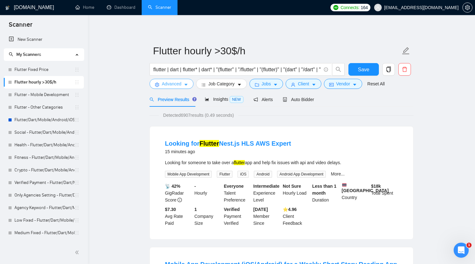
click at [174, 83] on span "Advanced" at bounding box center [171, 83] width 19 height 7
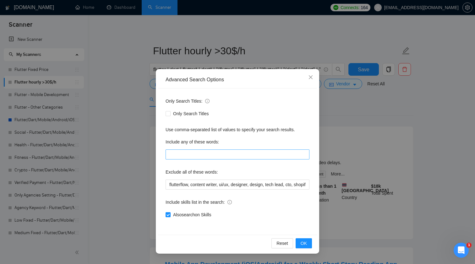
scroll to position [9, 0]
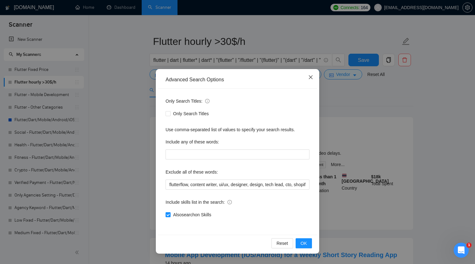
click at [313, 78] on icon "close" at bounding box center [310, 77] width 5 height 5
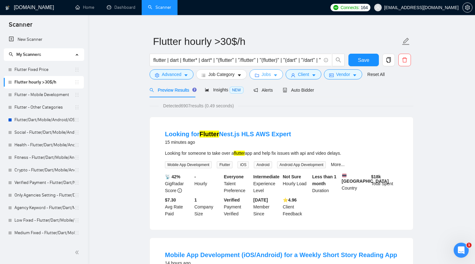
click at [269, 73] on span "Jobs" at bounding box center [266, 74] width 9 height 7
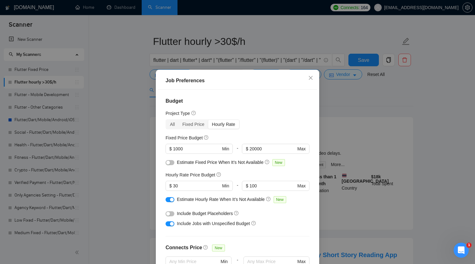
scroll to position [0, 0]
click at [312, 81] on span "Close" at bounding box center [310, 78] width 17 height 17
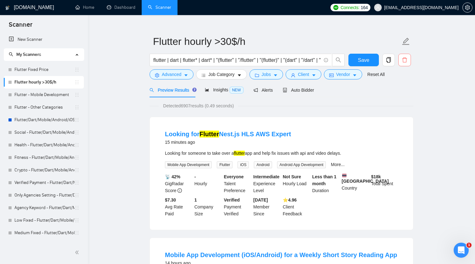
click at [406, 58] on icon "delete" at bounding box center [405, 60] width 6 height 6
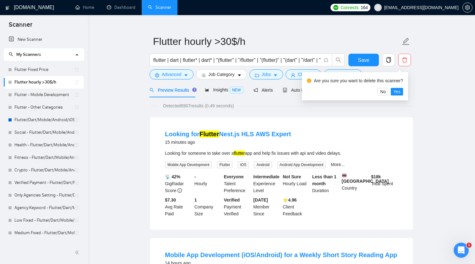
click at [408, 95] on div "Are you sure you want to delete this scanner? No Yes" at bounding box center [355, 86] width 106 height 28
click at [403, 94] on button "Yes" at bounding box center [397, 92] width 12 height 8
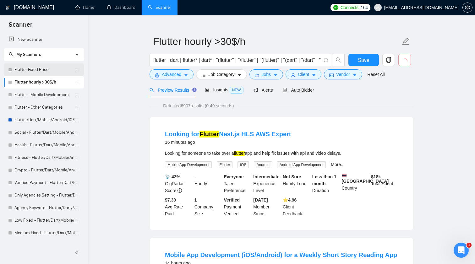
click at [44, 68] on link "Flutter Fixed Price" at bounding box center [44, 69] width 60 height 13
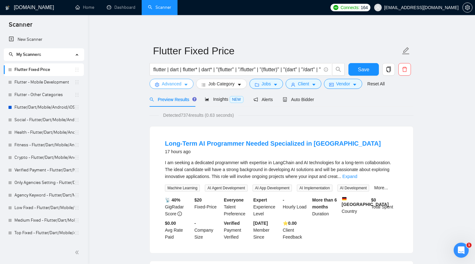
click at [185, 85] on icon "caret-down" at bounding box center [186, 85] width 4 height 4
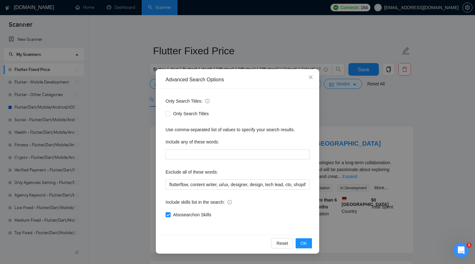
click at [105, 128] on div "Advanced Search Options Only Search Titles: Only Search Titles Use comma-separa…" at bounding box center [237, 132] width 475 height 264
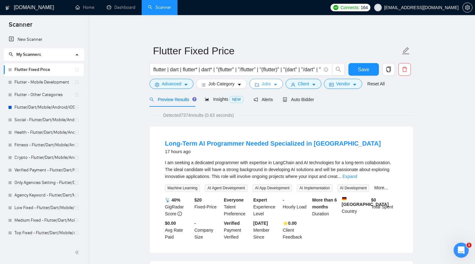
click at [262, 81] on button "Jobs" at bounding box center [266, 84] width 34 height 10
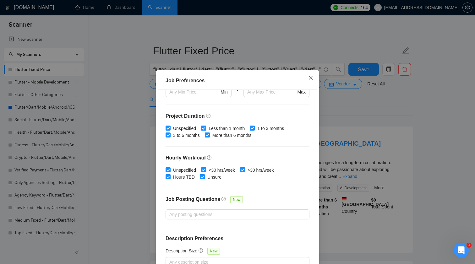
scroll to position [169, 0]
click at [312, 79] on icon "close" at bounding box center [310, 77] width 5 height 5
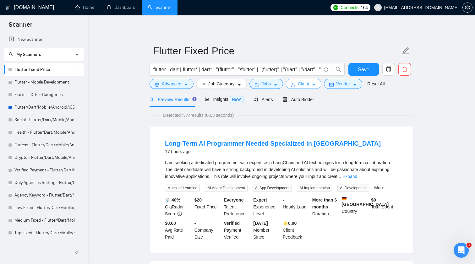
click at [313, 85] on button "Client" at bounding box center [304, 84] width 36 height 10
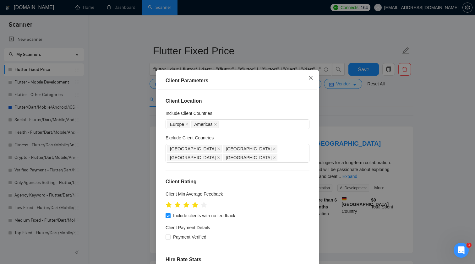
scroll to position [0, 0]
click at [312, 81] on span "Close" at bounding box center [310, 78] width 17 height 17
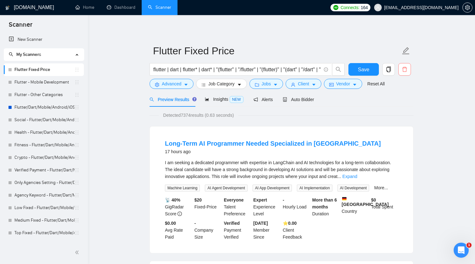
click at [405, 66] on button "button" at bounding box center [404, 69] width 13 height 13
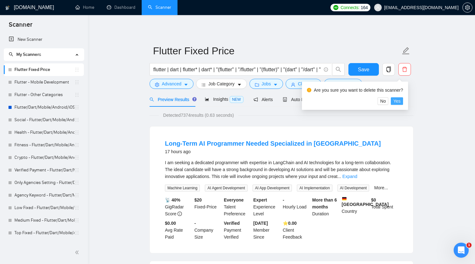
click at [400, 103] on span "Yes" at bounding box center [396, 101] width 7 height 7
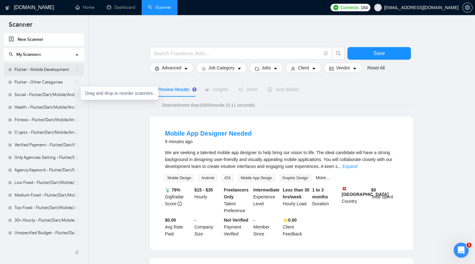
click at [58, 65] on link "Flutter - Mobile Development" at bounding box center [44, 69] width 60 height 13
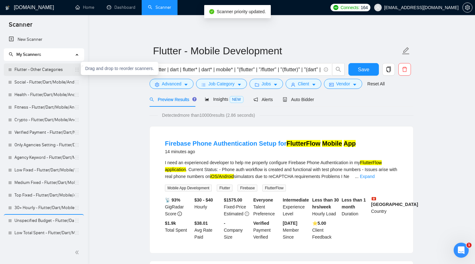
click at [59, 71] on link "Flutter - Other Categories" at bounding box center [44, 69] width 60 height 13
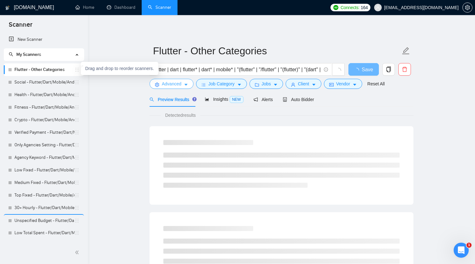
click at [176, 86] on span "Advanced" at bounding box center [171, 83] width 19 height 7
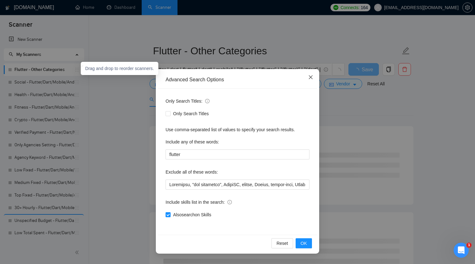
click at [312, 79] on icon "close" at bounding box center [311, 77] width 4 height 4
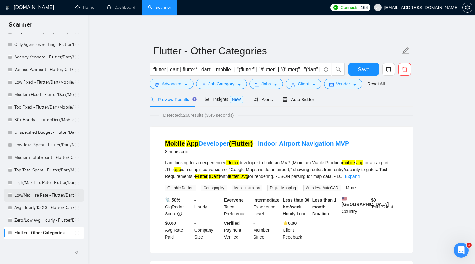
scroll to position [76, 0]
click at [63, 197] on link "Avg. Hourly 15-30 - Flutter/Dart/Mobile/Android/iOS/App for manual bidding" at bounding box center [44, 195] width 60 height 13
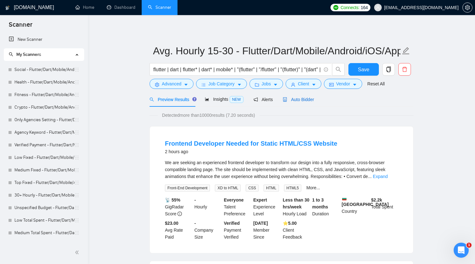
click at [304, 99] on span "Auto Bidder" at bounding box center [298, 99] width 31 height 5
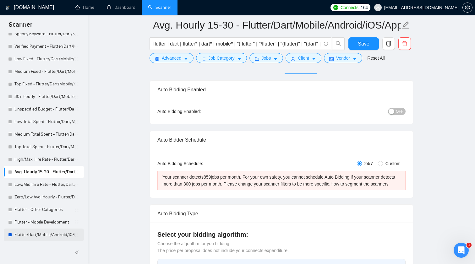
scroll to position [99, 0]
click at [59, 233] on link "Flutter/Dart/Mobile/Android/iOS/App for manual bidding" at bounding box center [44, 235] width 60 height 13
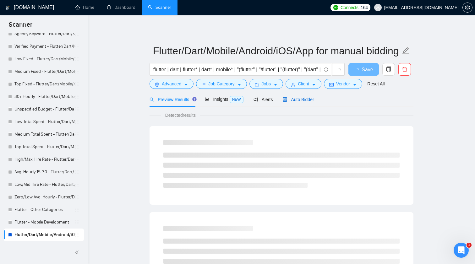
click at [301, 97] on span "Auto Bidder" at bounding box center [298, 99] width 31 height 5
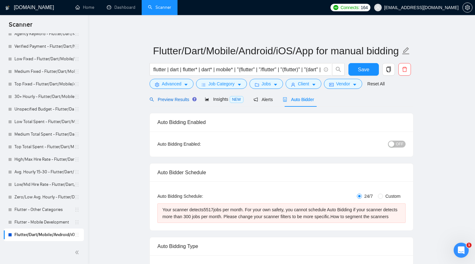
click at [174, 101] on span "Preview Results" at bounding box center [172, 99] width 45 height 5
